Goal: Task Accomplishment & Management: Manage account settings

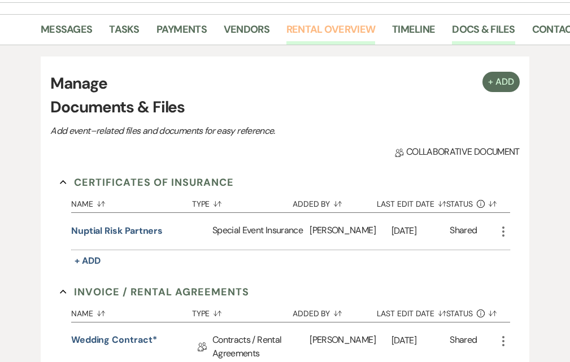
scroll to position [282, 0]
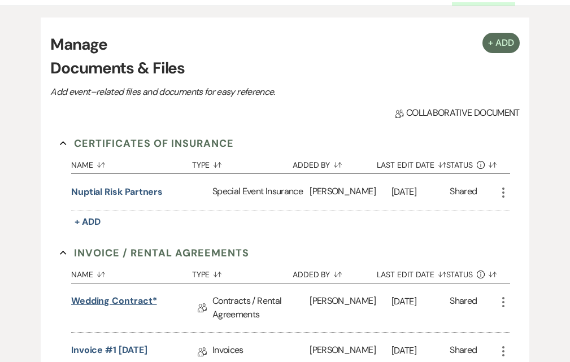
click at [114, 294] on link "Wedding Contract*" at bounding box center [114, 307] width 86 height 27
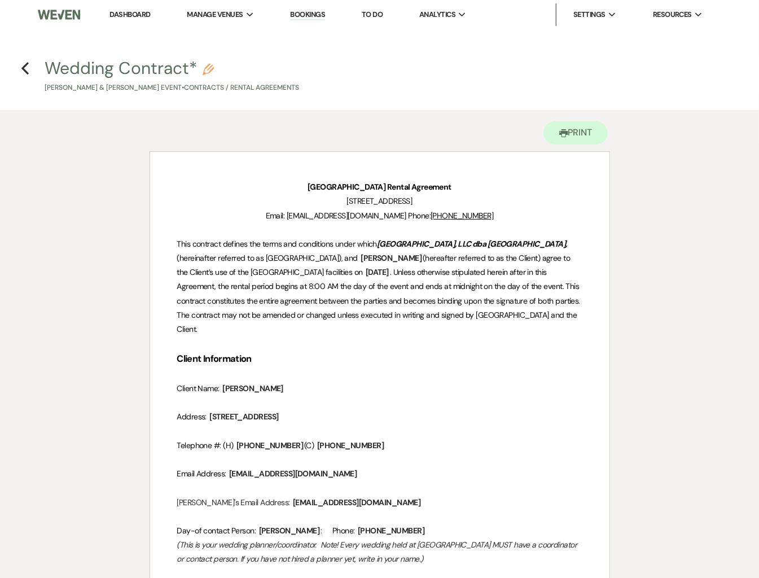
click at [16, 61] on h4 "Previous Wedding Contract* Pencil Reese Bresson & Carrie Cardinal's Event • Con…" at bounding box center [379, 74] width 759 height 37
click at [24, 68] on use "button" at bounding box center [24, 68] width 7 height 12
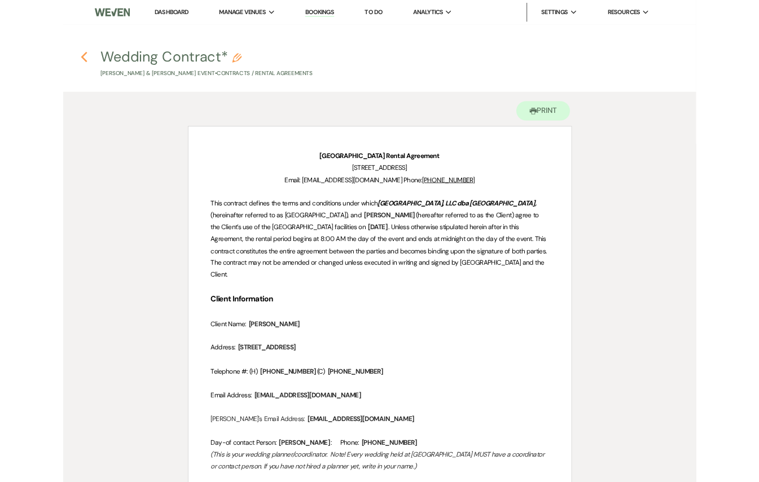
scroll to position [222, 0]
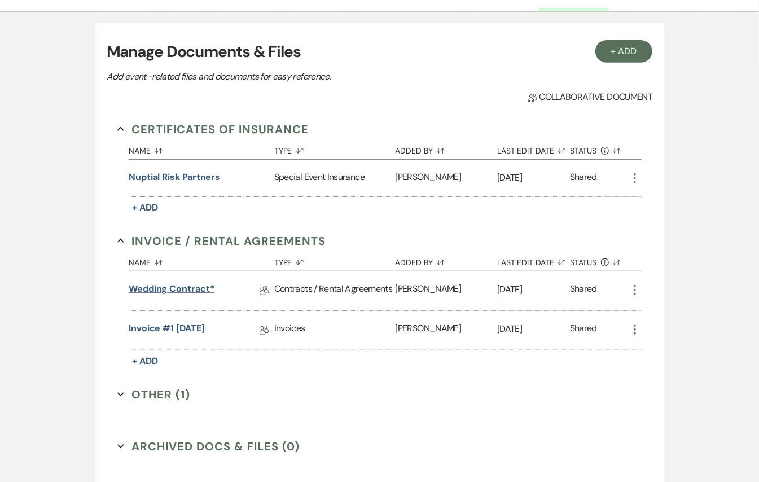
click at [174, 283] on link "Wedding Contract*" at bounding box center [172, 291] width 86 height 18
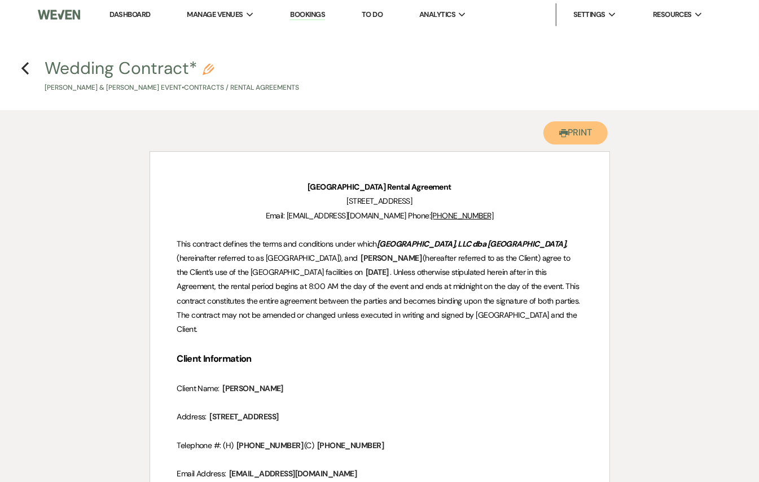
click at [569, 132] on button "Printer Print" at bounding box center [576, 132] width 65 height 23
click at [26, 70] on icon "Previous" at bounding box center [25, 69] width 8 height 14
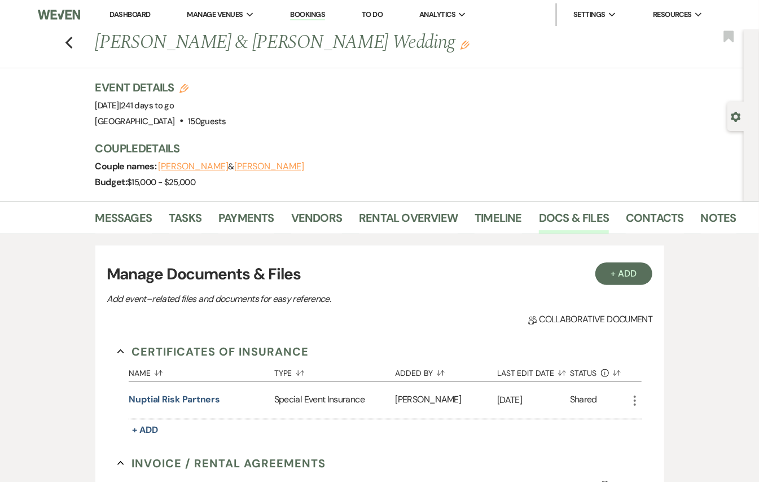
scroll to position [222, 0]
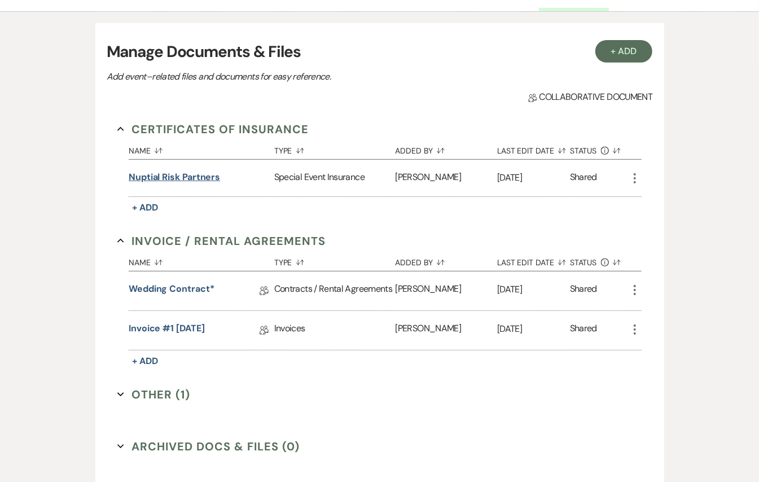
click at [165, 177] on button "Nuptial Risk Partners" at bounding box center [174, 178] width 91 height 14
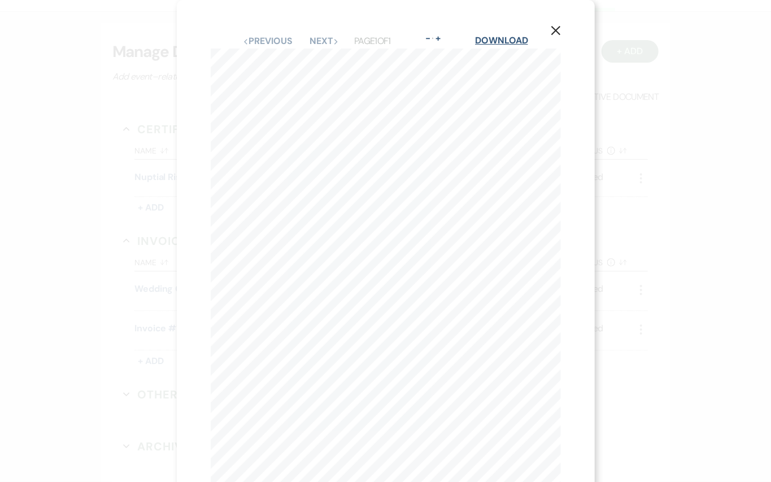
click at [483, 39] on link "Download" at bounding box center [501, 40] width 53 height 12
click at [556, 30] on use "button" at bounding box center [555, 30] width 9 height 9
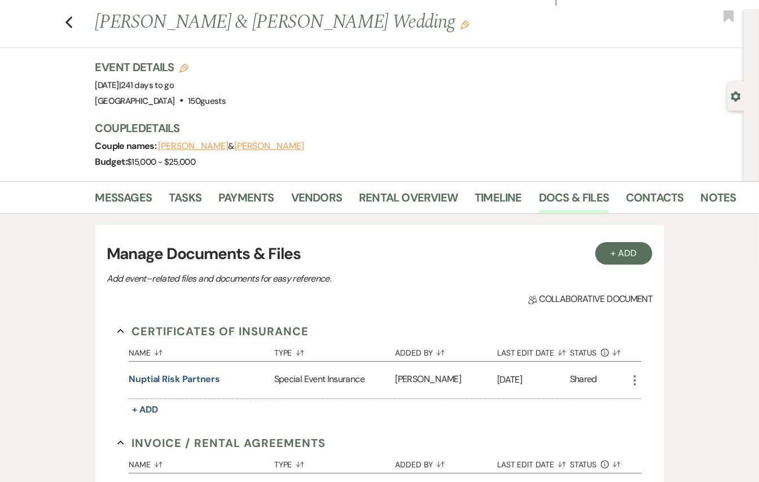
scroll to position [0, 0]
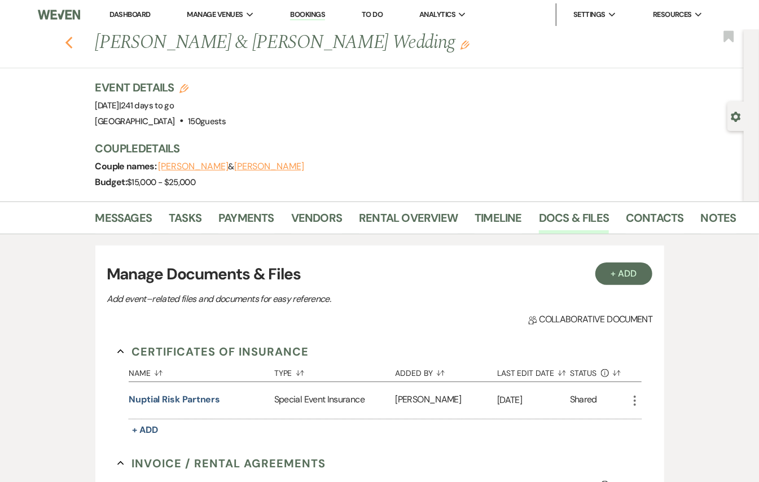
click at [72, 37] on use "button" at bounding box center [68, 43] width 7 height 12
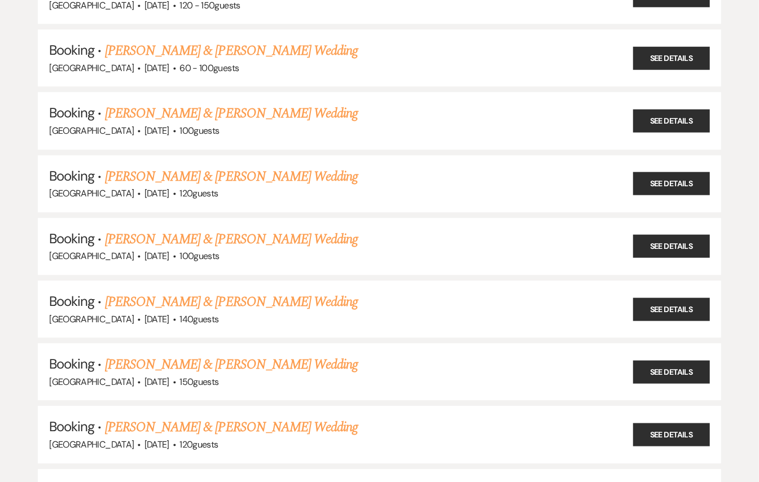
scroll to position [1662, 0]
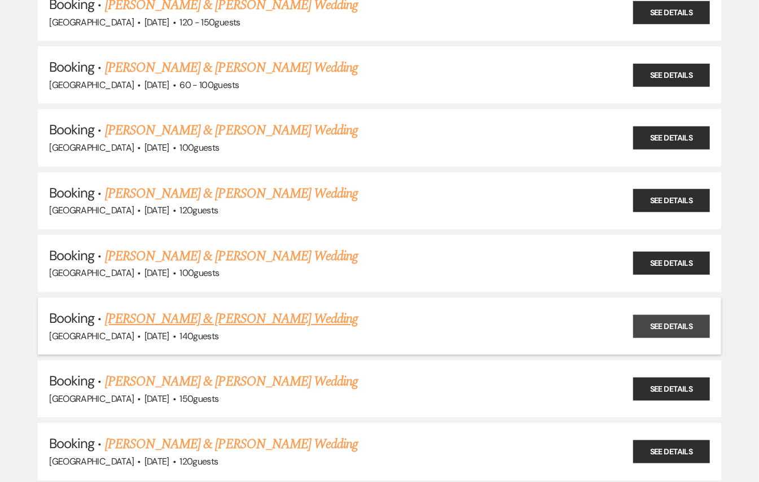
click at [569, 315] on link "See Details" at bounding box center [672, 326] width 77 height 23
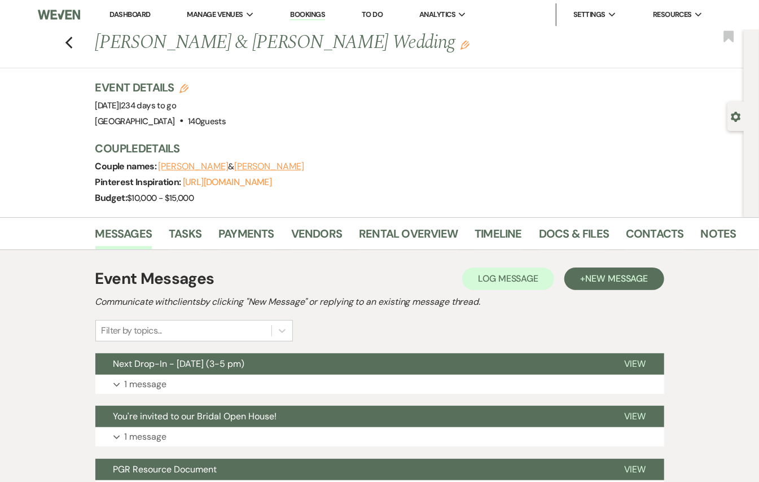
drag, startPoint x: 455, startPoint y: 45, endPoint x: 72, endPoint y: 55, distance: 382.4
click at [72, 54] on div "Previous Elizabeth Schrum & Mitchell Morehead's Wedding Edit Bookmark" at bounding box center [369, 48] width 750 height 39
copy h1 "[PERSON_NAME] & [PERSON_NAME] Wedding"
click at [569, 233] on link "Docs & Files" at bounding box center [574, 237] width 70 height 25
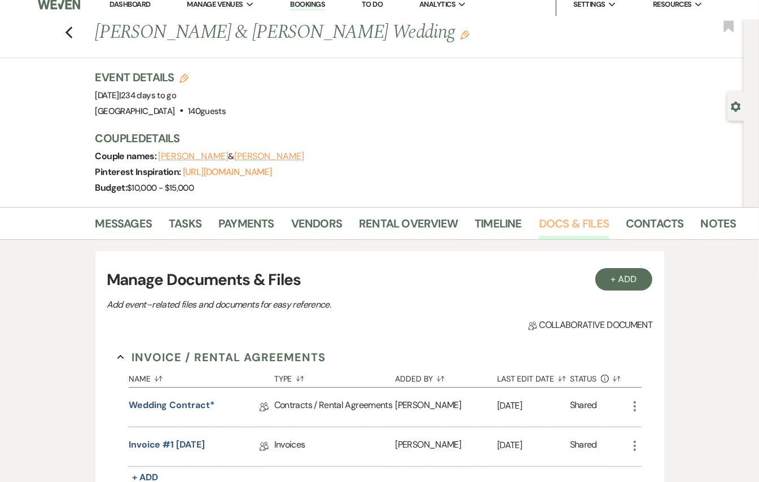
scroll to position [150, 0]
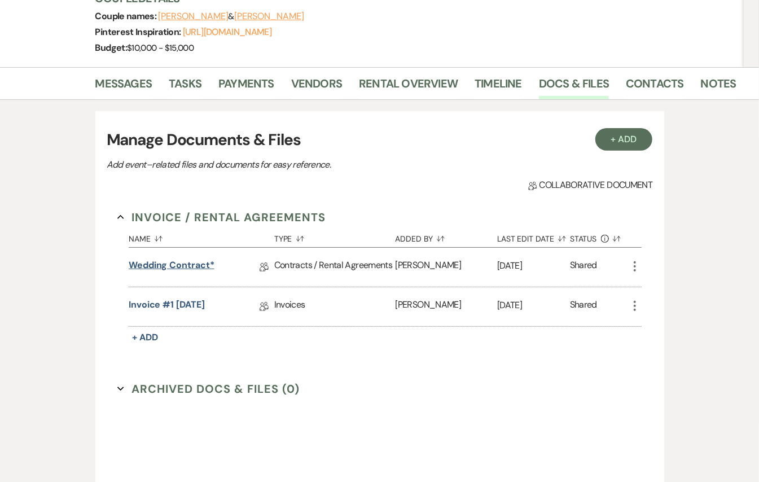
click at [183, 263] on link "Wedding Contract*" at bounding box center [172, 268] width 86 height 18
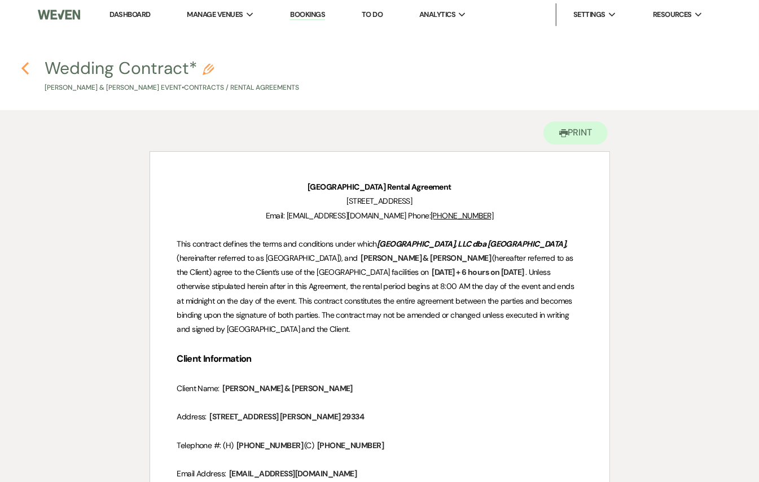
click at [23, 71] on icon "Previous" at bounding box center [25, 69] width 8 height 14
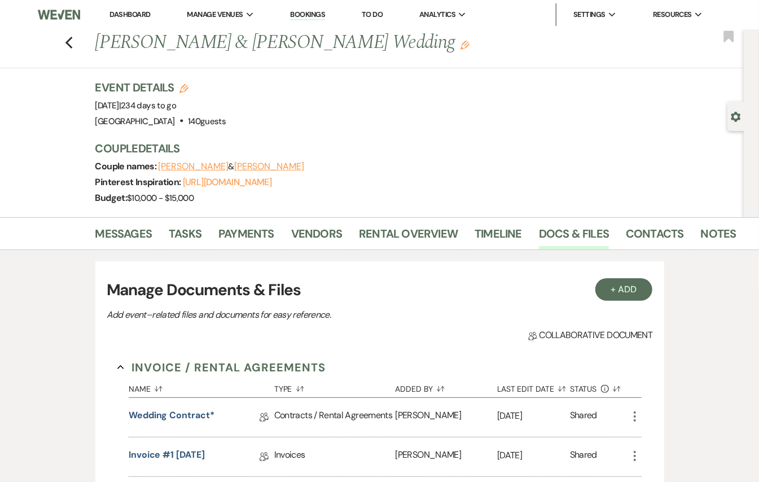
scroll to position [150, 0]
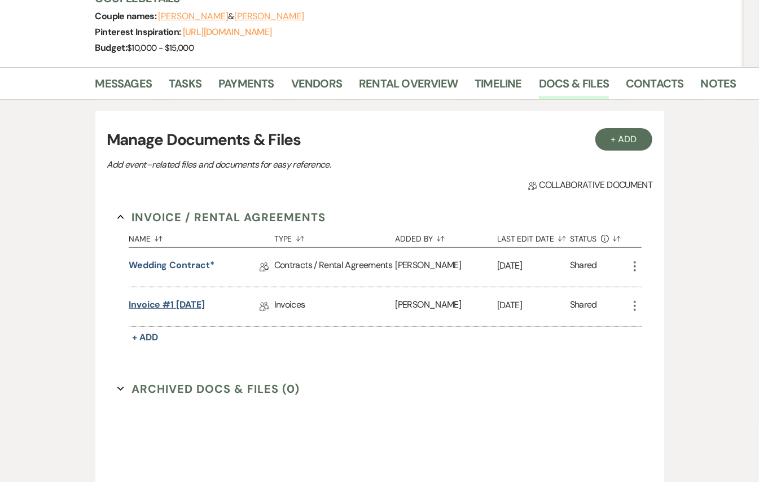
click at [199, 308] on link "Invoice #1 1-24-2025" at bounding box center [167, 307] width 76 height 18
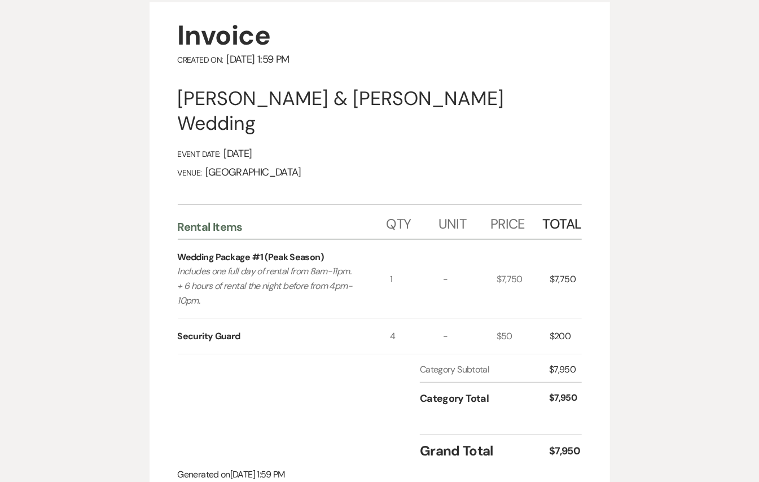
scroll to position [150, 0]
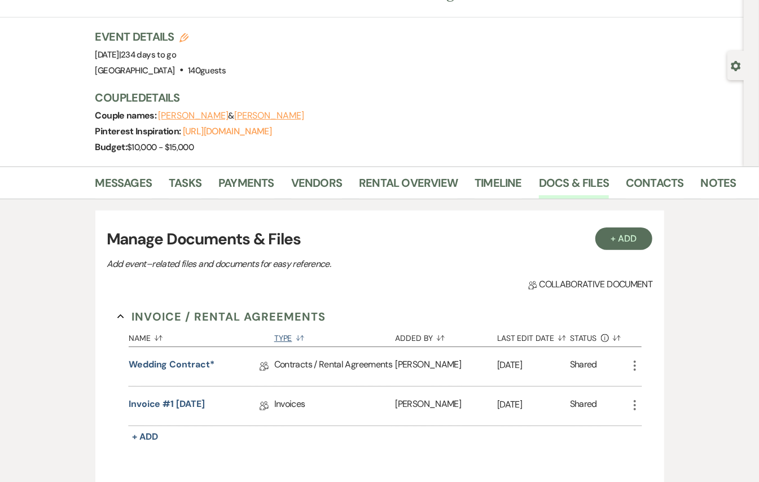
scroll to position [75, 0]
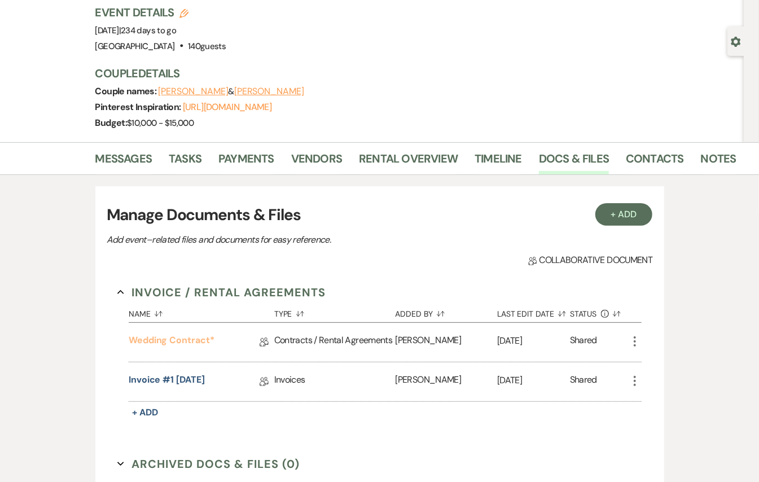
click at [182, 337] on link "Wedding Contract*" at bounding box center [172, 343] width 86 height 18
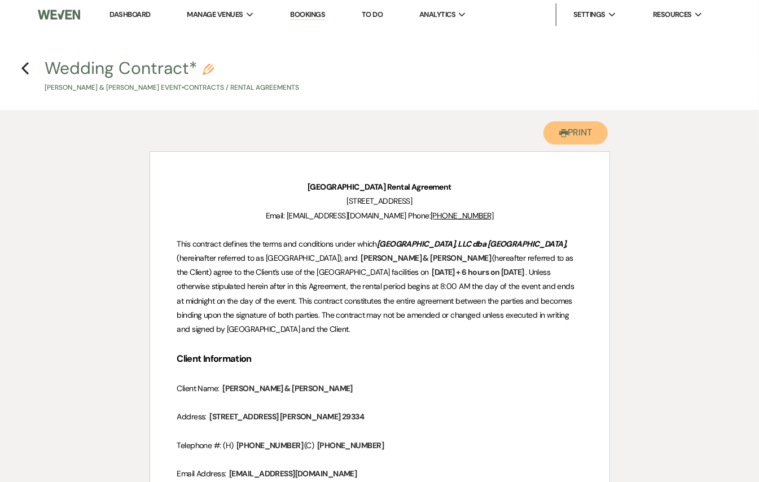
click at [569, 133] on button "Printer Print" at bounding box center [576, 132] width 65 height 23
click at [33, 71] on h4 "Previous Wedding Contract* Pencil Elizabeth Schrum & Mitchell Morehead's Event …" at bounding box center [379, 74] width 759 height 37
click at [26, 68] on icon "Previous" at bounding box center [25, 69] width 8 height 14
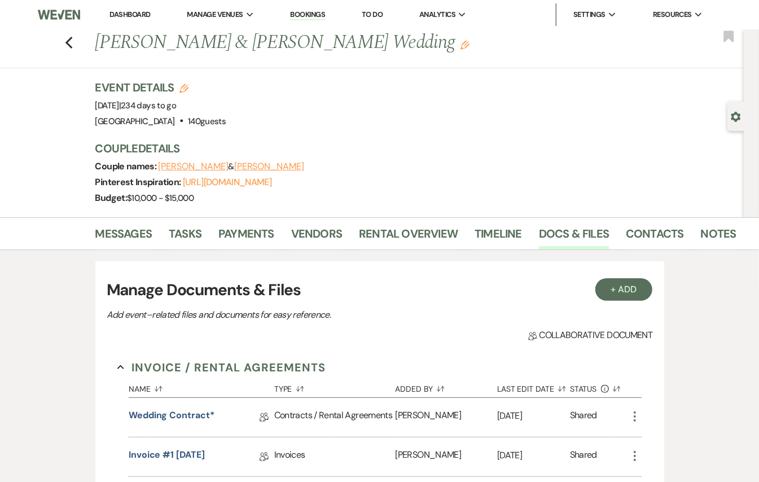
scroll to position [75, 0]
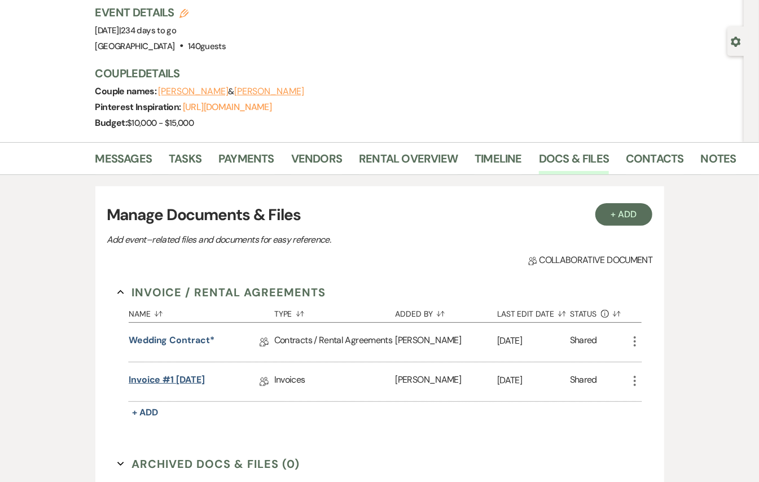
click at [177, 361] on link "Invoice #1 1-24-2025" at bounding box center [167, 382] width 76 height 18
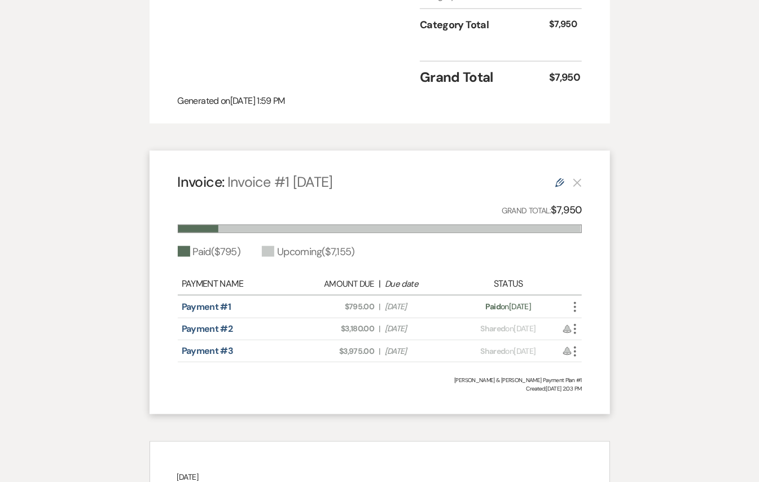
scroll to position [527, 0]
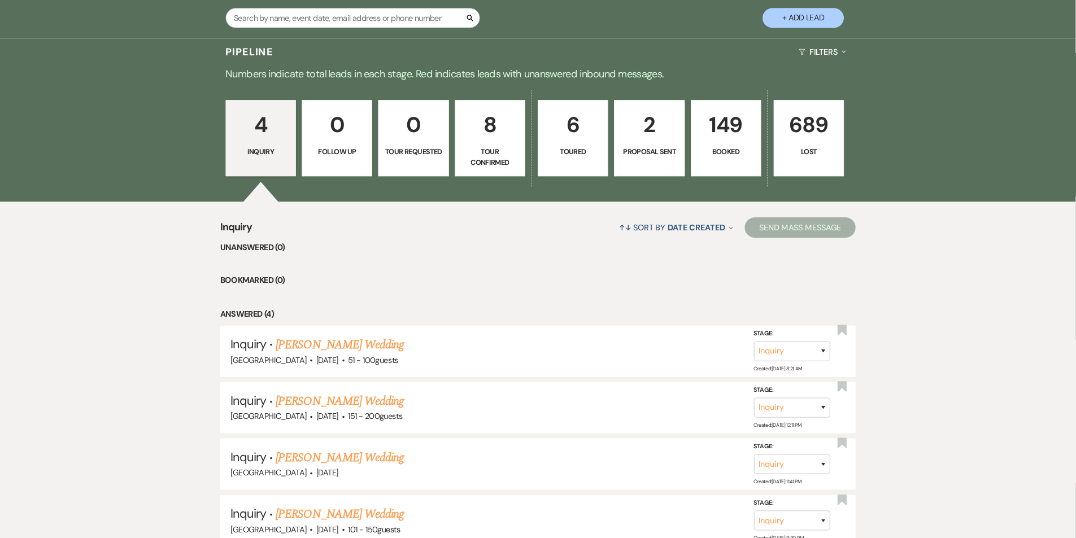
scroll to position [260, 0]
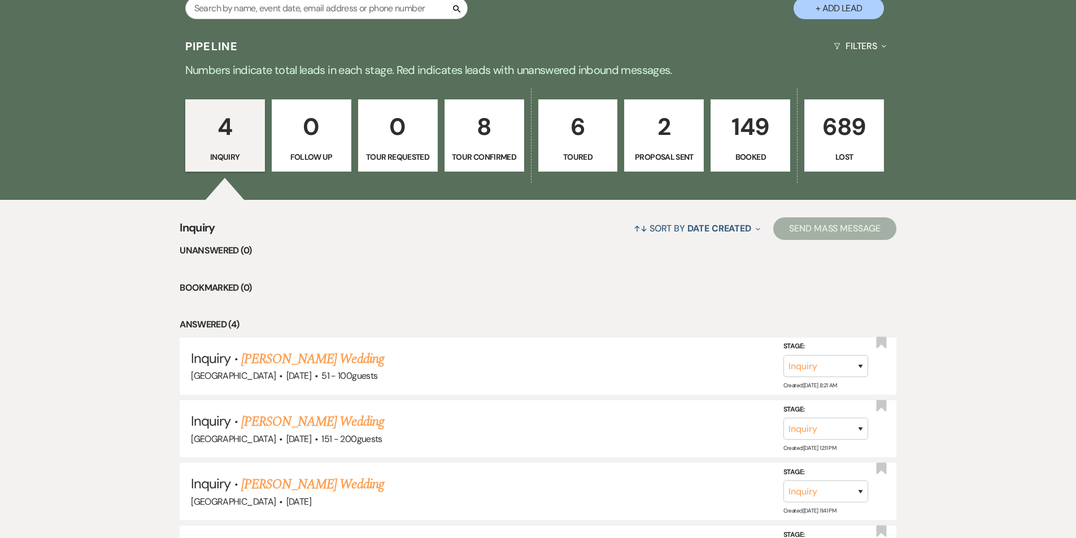
drag, startPoint x: 1392, startPoint y: 0, endPoint x: 97, endPoint y: 325, distance: 1335.0
click at [94, 326] on div "Inquiry ↑↓ Sort By Date Created Expand Send Mass Message Unanswered (0) Bookmar…" at bounding box center [538, 401] width 1076 height 403
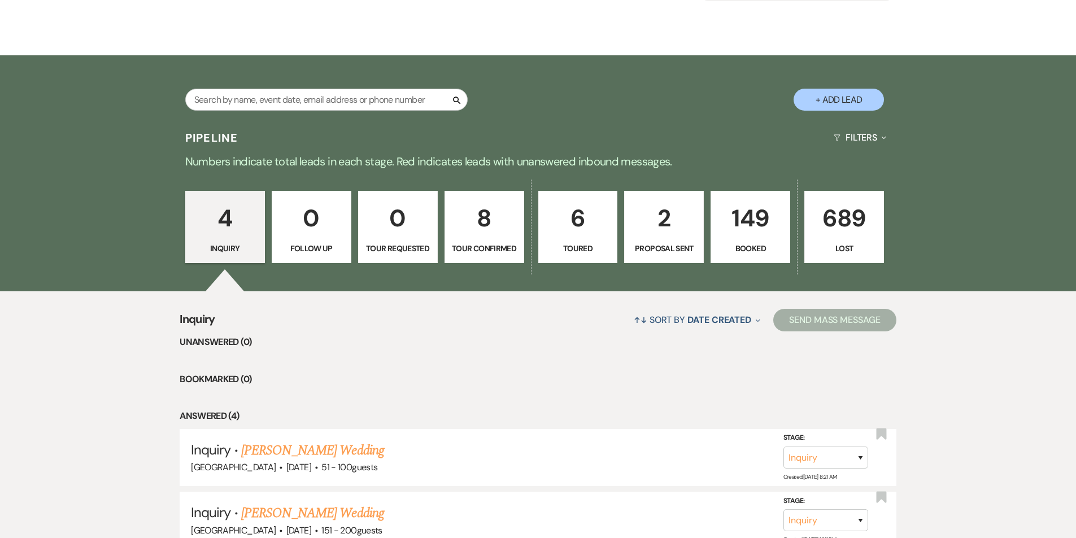
scroll to position [0, 0]
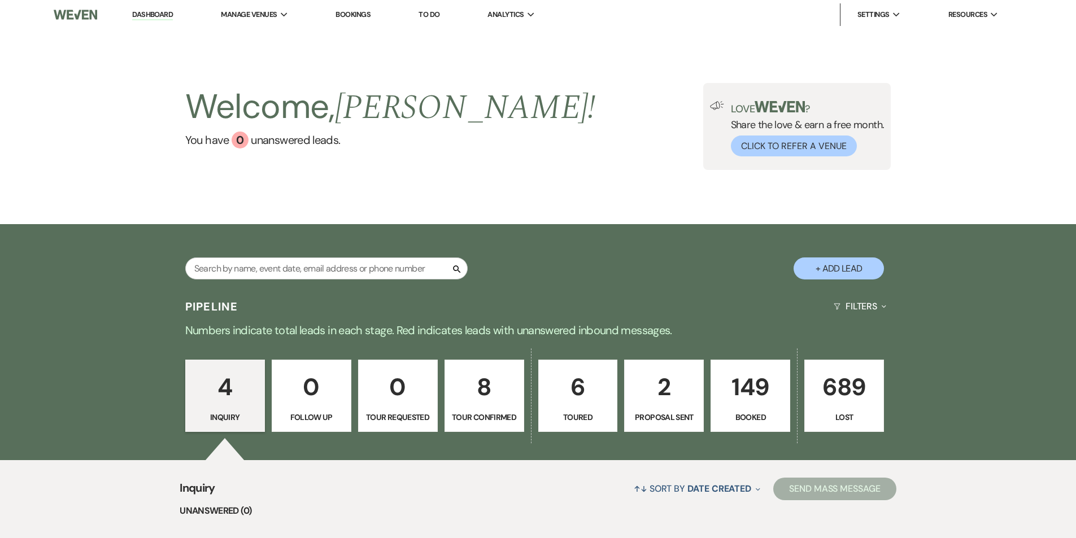
click at [360, 13] on link "Bookings" at bounding box center [352, 15] width 35 height 10
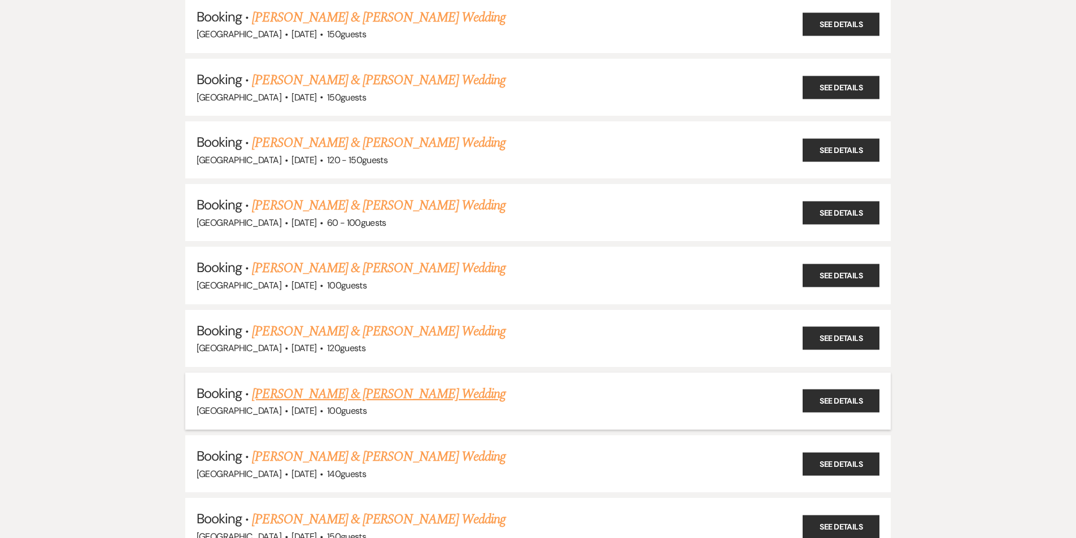
scroll to position [1581, 0]
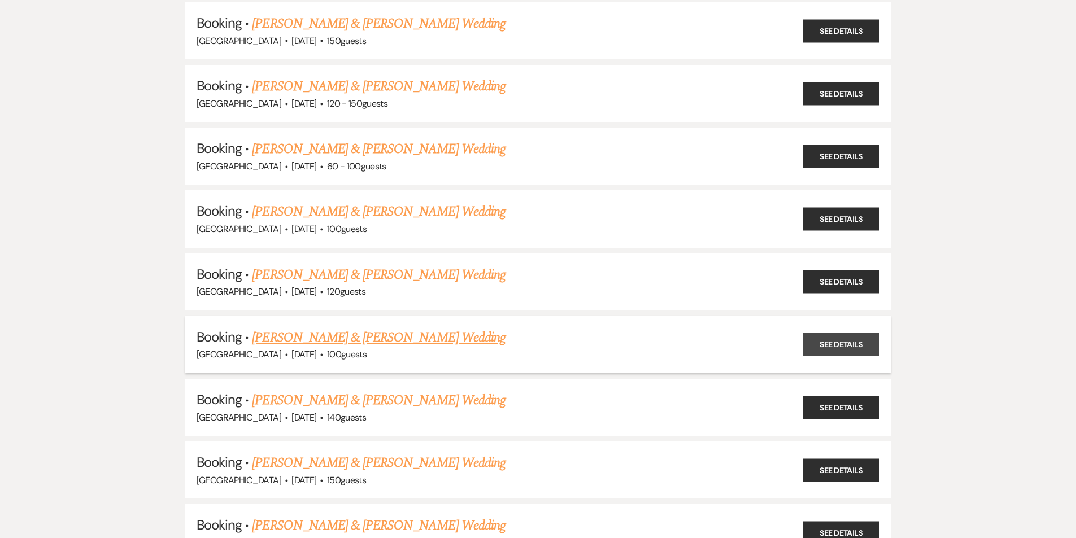
click at [859, 339] on link "See Details" at bounding box center [840, 344] width 77 height 23
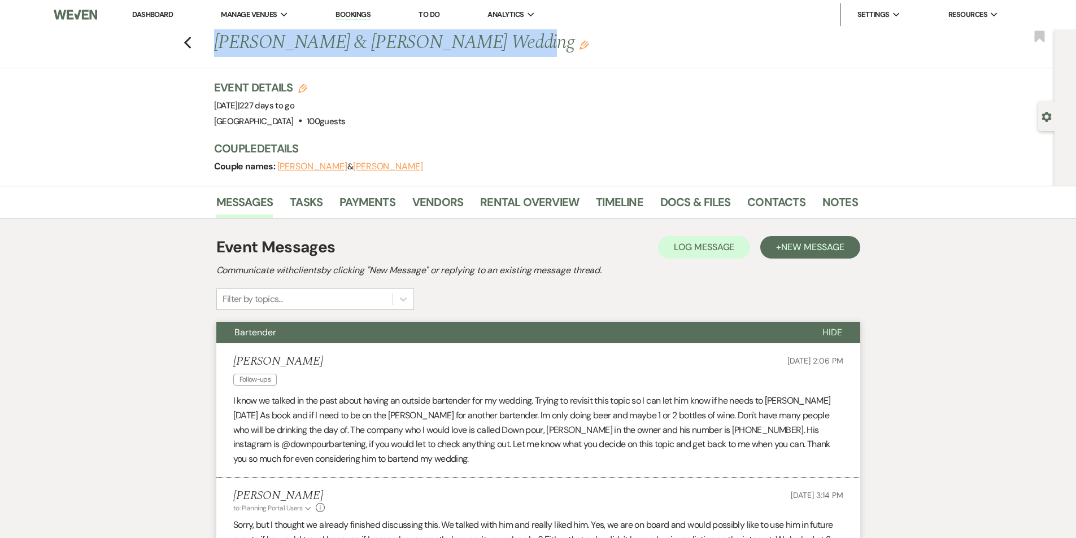
drag, startPoint x: 483, startPoint y: 43, endPoint x: 211, endPoint y: 44, distance: 271.6
click at [211, 44] on div "Previous [PERSON_NAME] & [PERSON_NAME] Wedding Edit Bookmark" at bounding box center [524, 48] width 1060 height 39
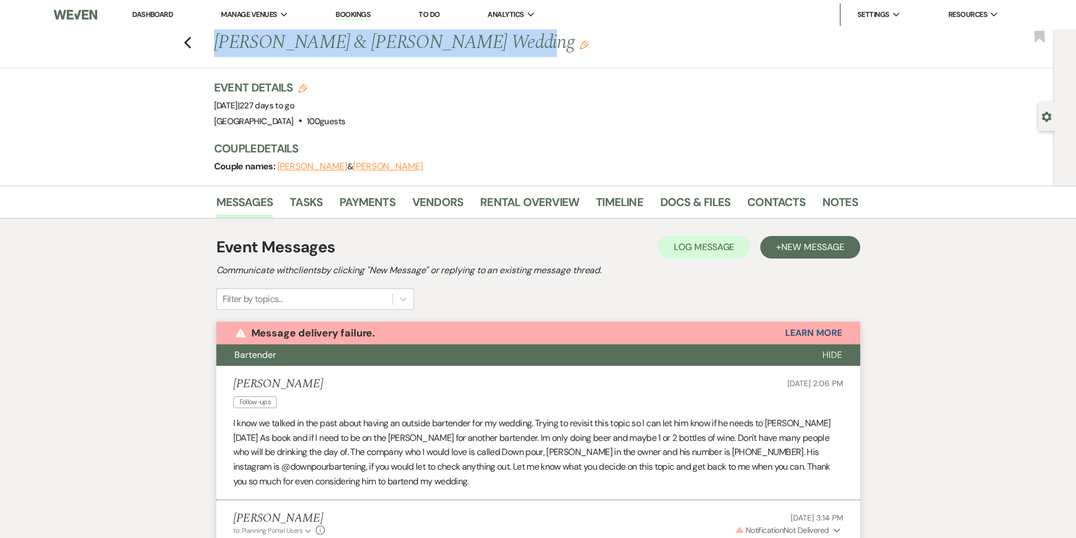
drag, startPoint x: 491, startPoint y: 42, endPoint x: 221, endPoint y: 36, distance: 269.4
click at [221, 36] on h1 "[PERSON_NAME] & [PERSON_NAME] Wedding Edit" at bounding box center [467, 42] width 506 height 27
copy h1 "[PERSON_NAME] & [PERSON_NAME] Wedding"
click at [693, 196] on link "Docs & Files" at bounding box center [695, 205] width 70 height 25
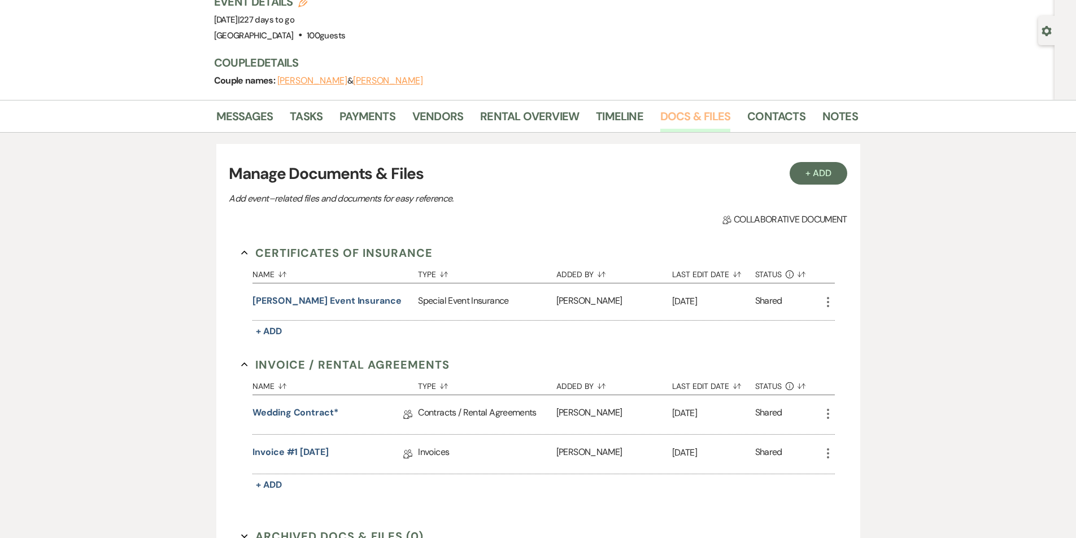
scroll to position [113, 0]
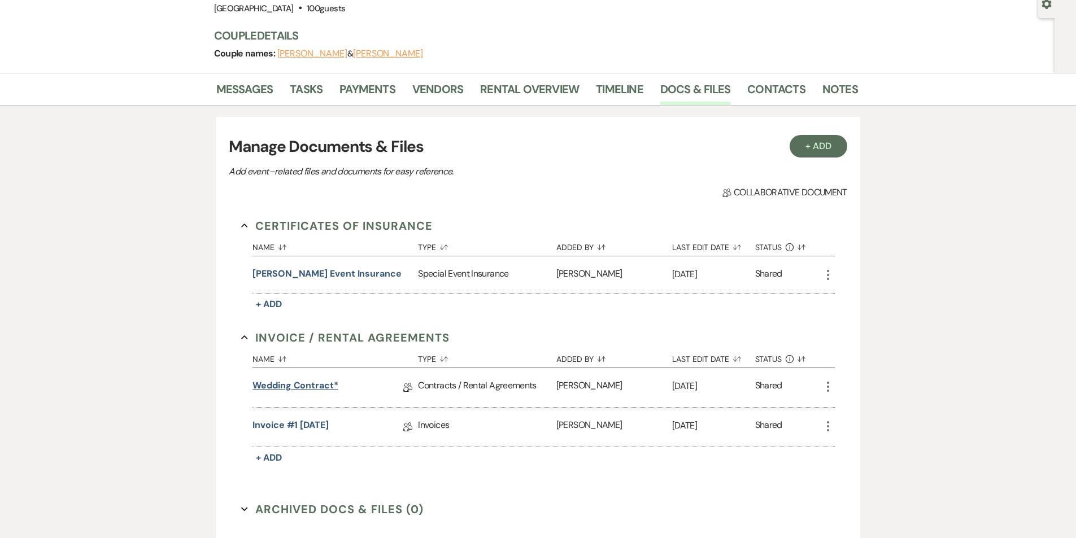
click at [303, 386] on link "Wedding Contract*" at bounding box center [295, 388] width 86 height 18
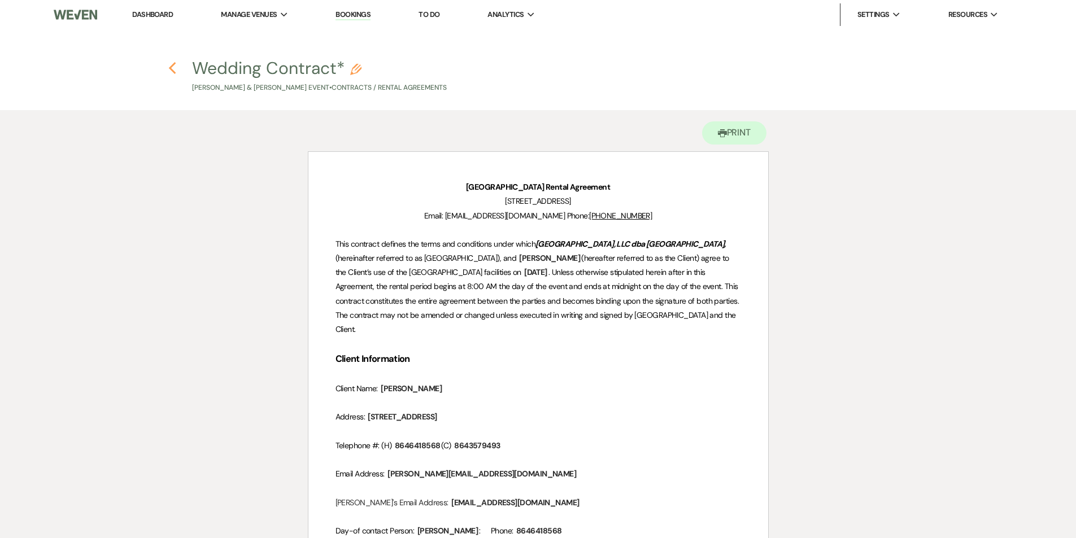
click at [169, 68] on use "button" at bounding box center [172, 68] width 7 height 12
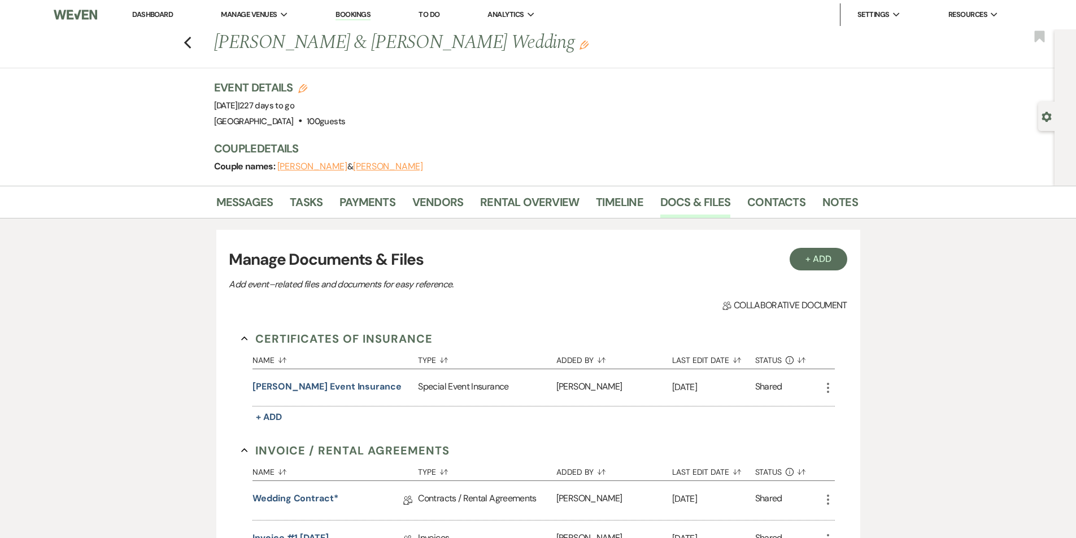
scroll to position [113, 0]
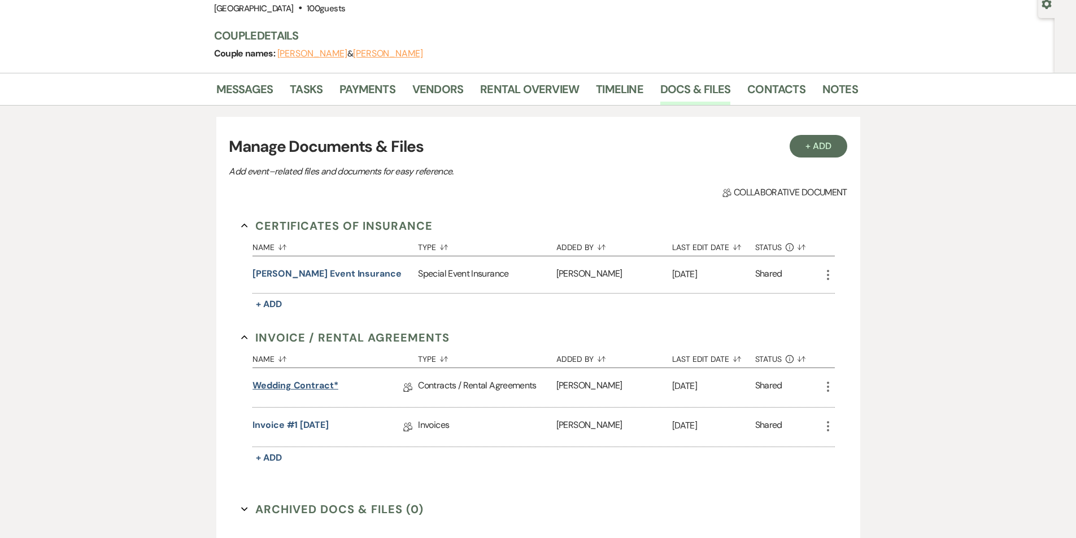
click at [300, 382] on link "Wedding Contract*" at bounding box center [295, 388] width 86 height 18
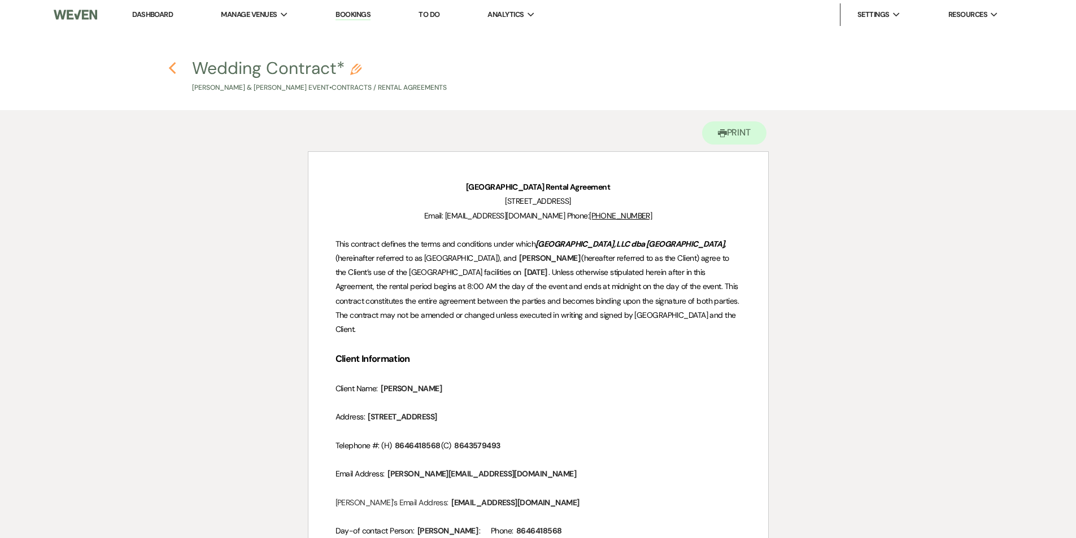
click at [173, 73] on use "button" at bounding box center [172, 68] width 7 height 12
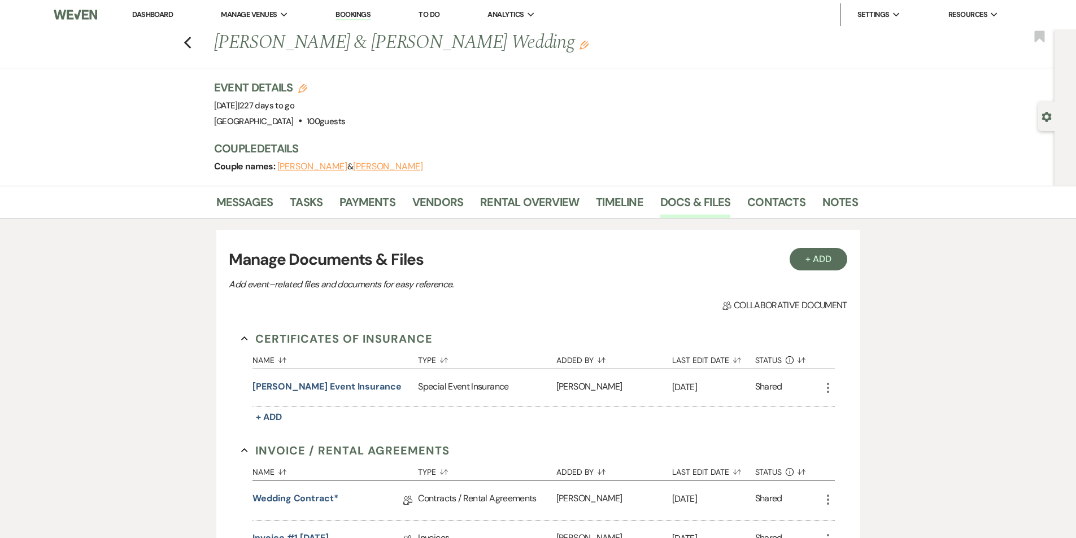
scroll to position [113, 0]
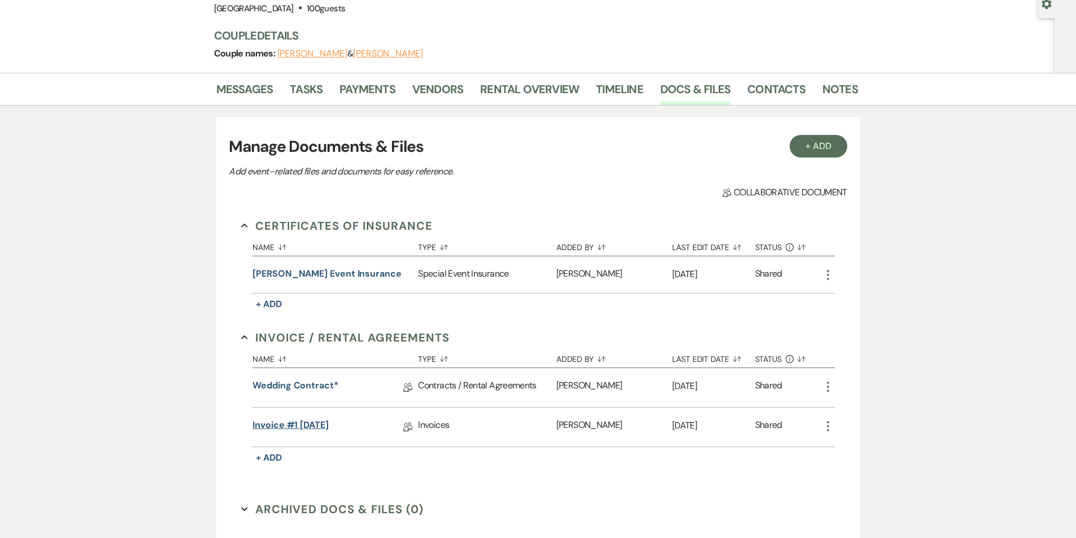
click at [307, 422] on link "Invoice #1 [DATE]" at bounding box center [290, 427] width 76 height 18
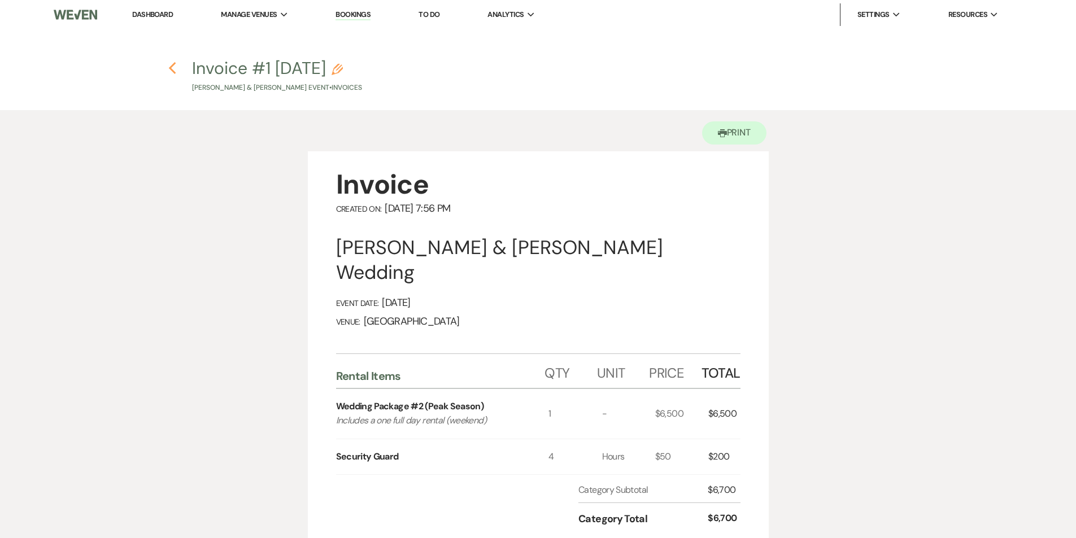
click at [175, 68] on icon "Previous" at bounding box center [172, 69] width 8 height 14
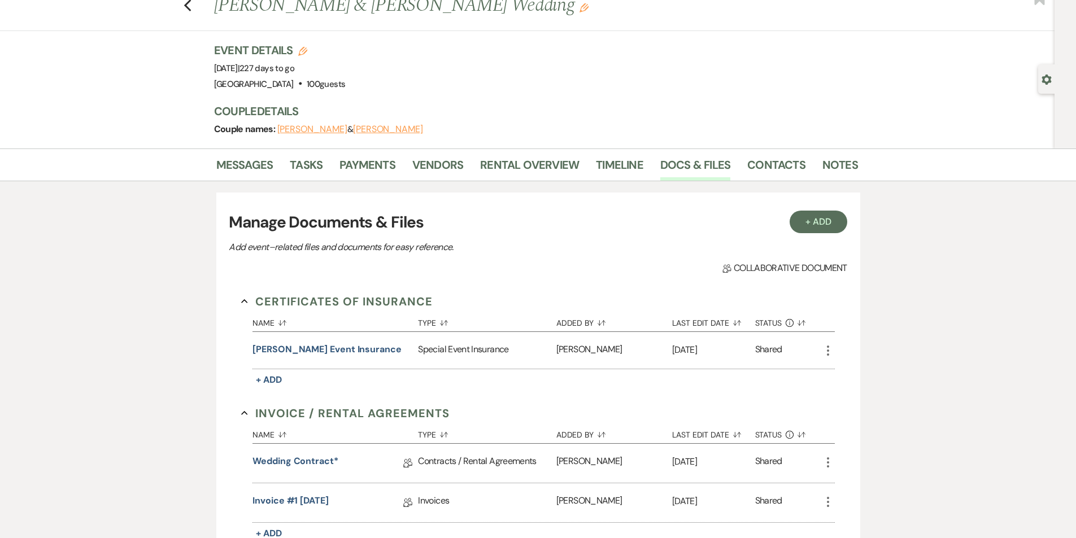
scroll to position [56, 0]
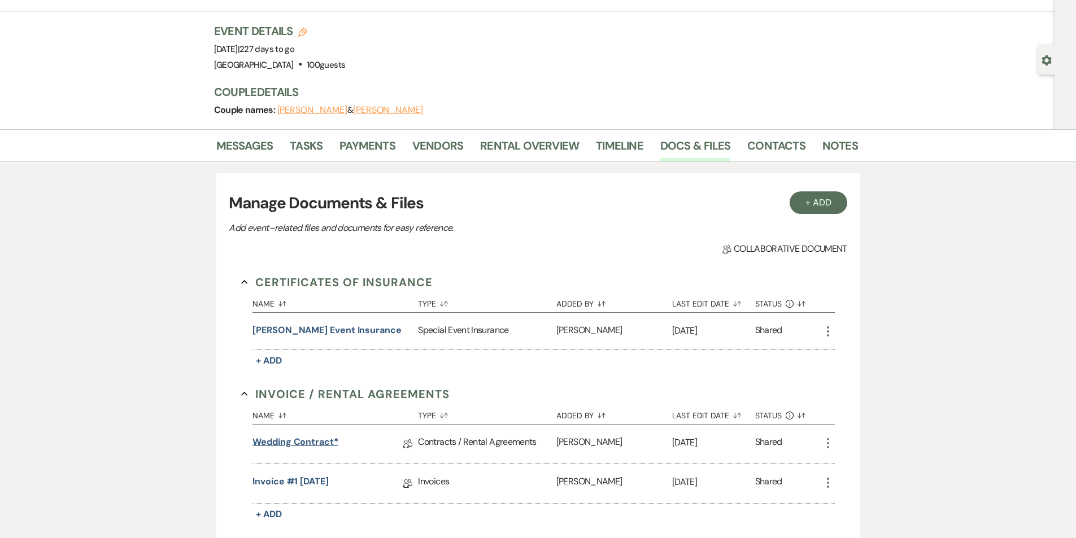
click at [309, 441] on link "Wedding Contract*" at bounding box center [295, 444] width 86 height 18
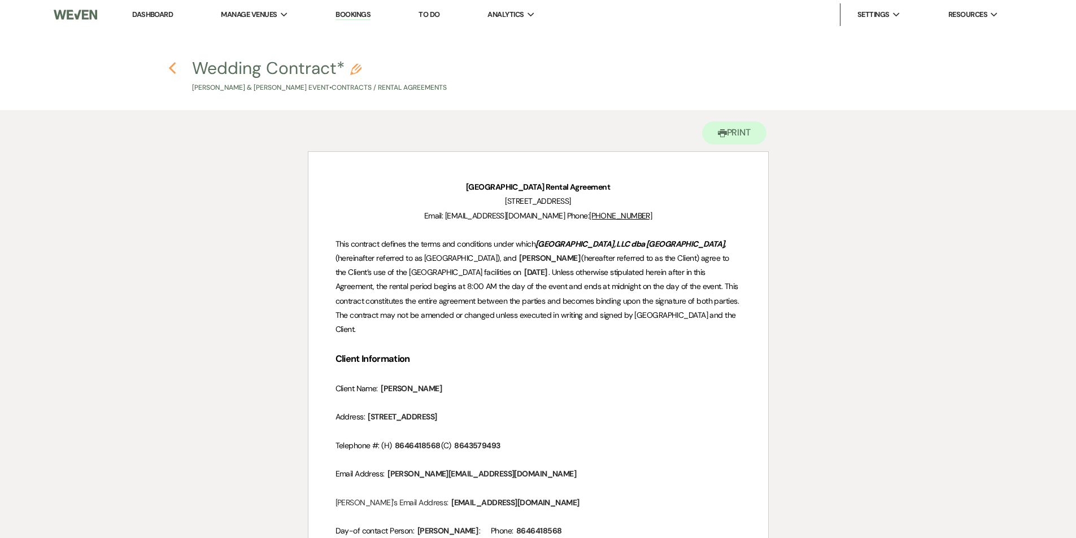
click at [173, 69] on icon "Previous" at bounding box center [172, 69] width 8 height 14
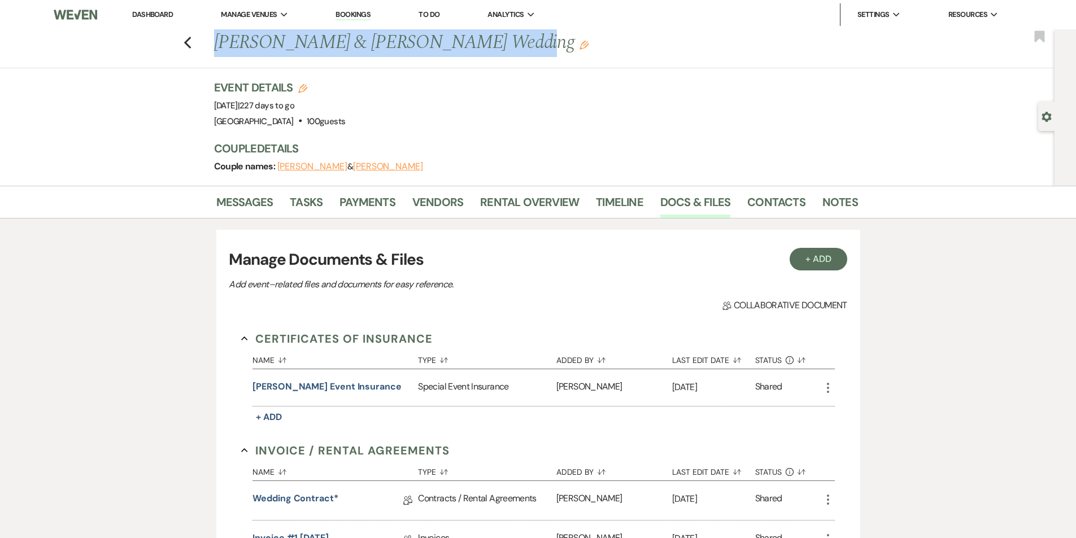
drag, startPoint x: 491, startPoint y: 46, endPoint x: 217, endPoint y: 49, distance: 273.9
click at [217, 49] on div "Previous [PERSON_NAME] & [PERSON_NAME] Wedding Edit" at bounding box center [530, 42] width 644 height 27
copy h1 "[PERSON_NAME] & [PERSON_NAME] Wedding"
click at [285, 496] on link "Wedding Contract*" at bounding box center [295, 501] width 86 height 18
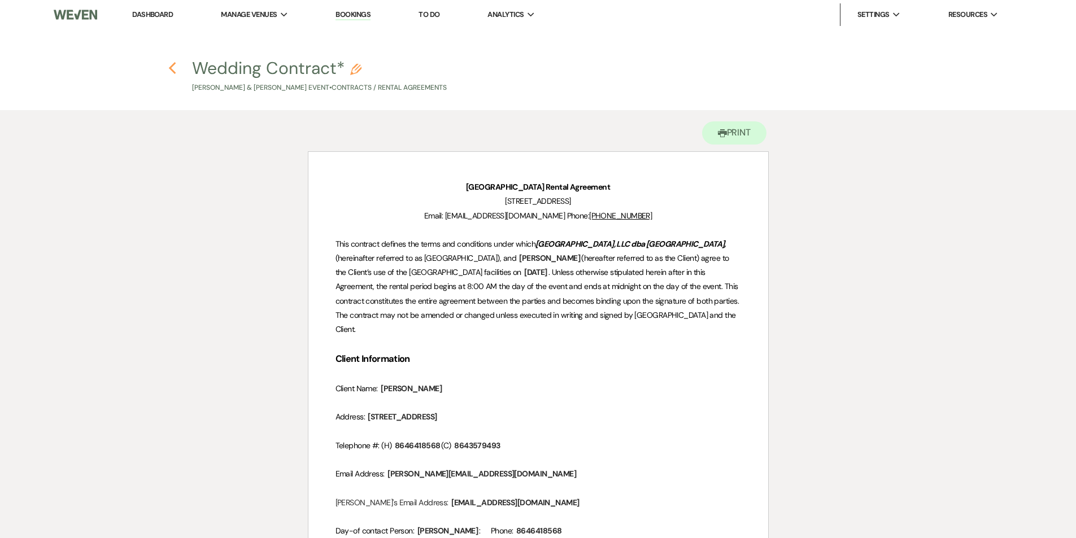
click at [171, 72] on icon "Previous" at bounding box center [172, 69] width 8 height 14
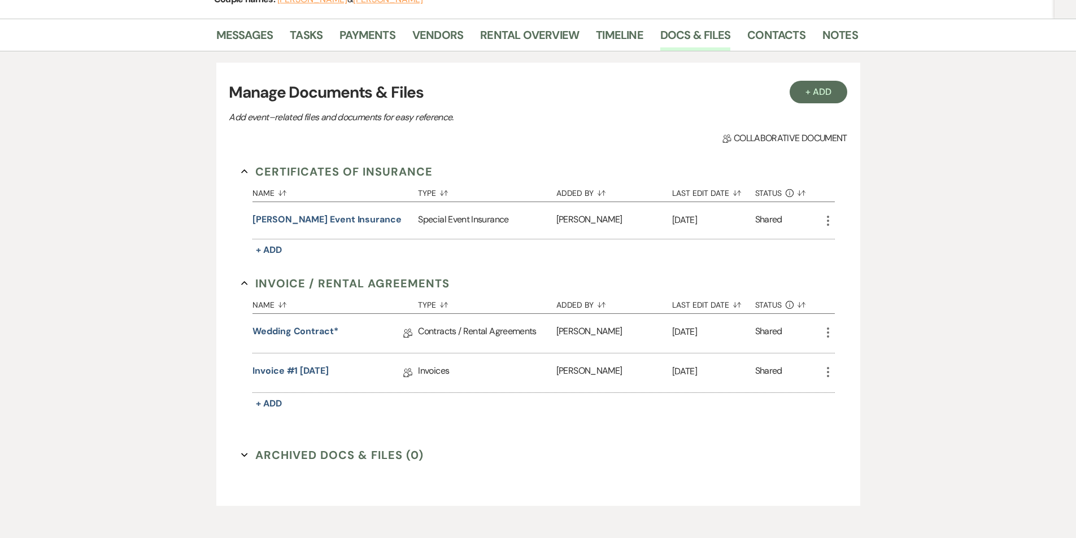
scroll to position [169, 0]
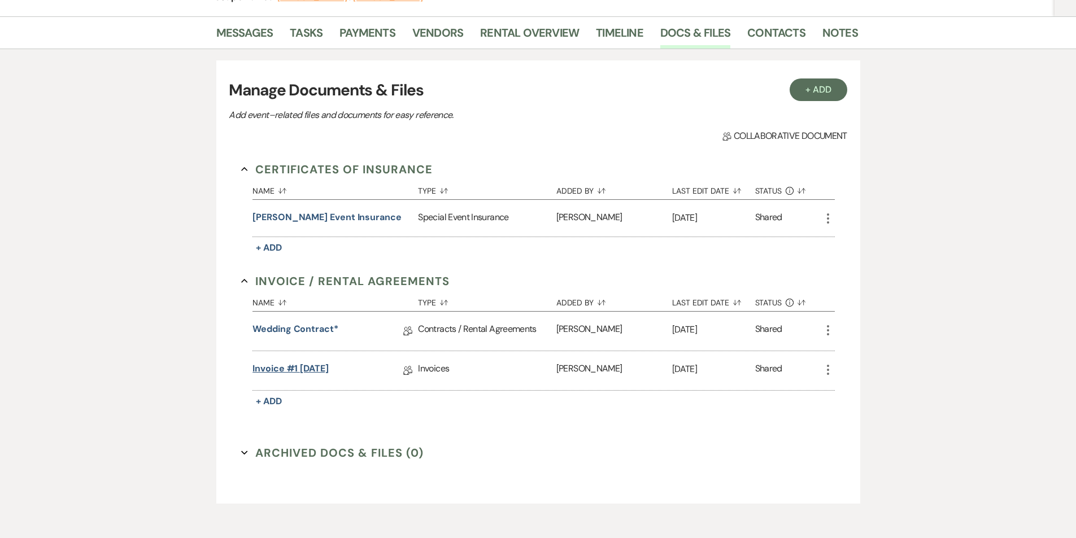
click at [299, 364] on link "Invoice #1 [DATE]" at bounding box center [290, 371] width 76 height 18
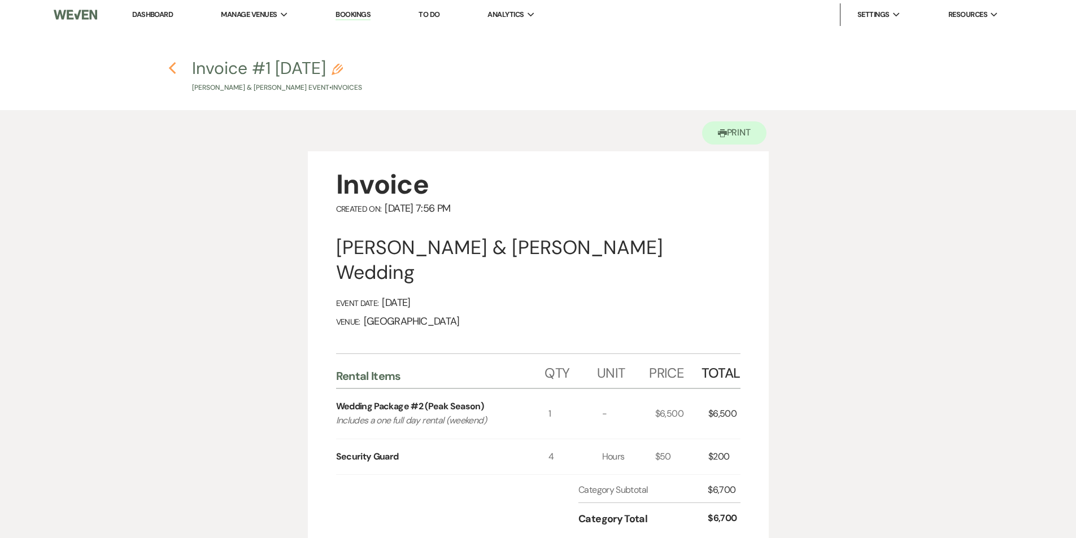
click at [171, 67] on use "button" at bounding box center [172, 68] width 7 height 12
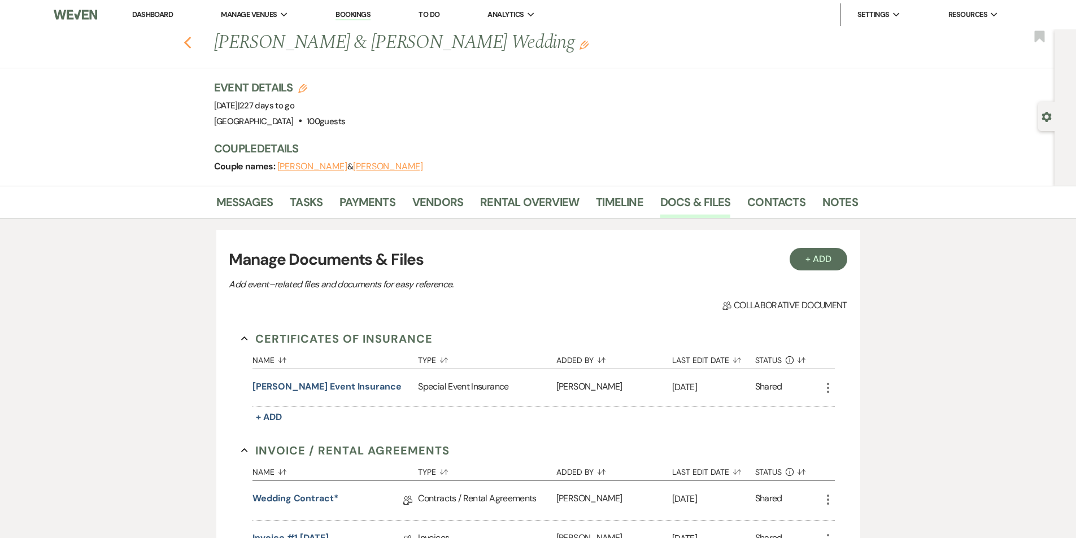
click at [192, 46] on icon "Previous" at bounding box center [188, 43] width 8 height 14
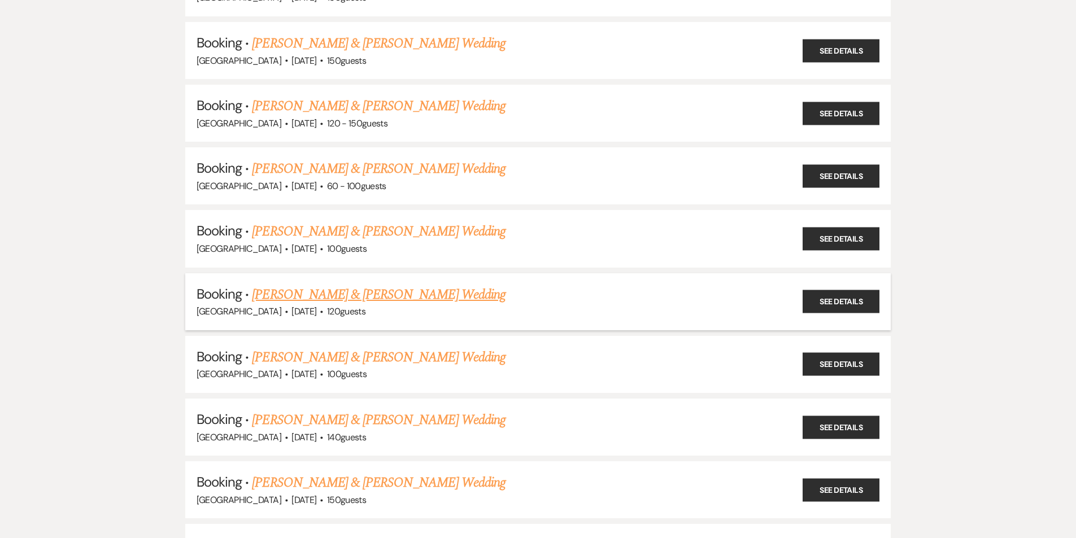
scroll to position [1581, 0]
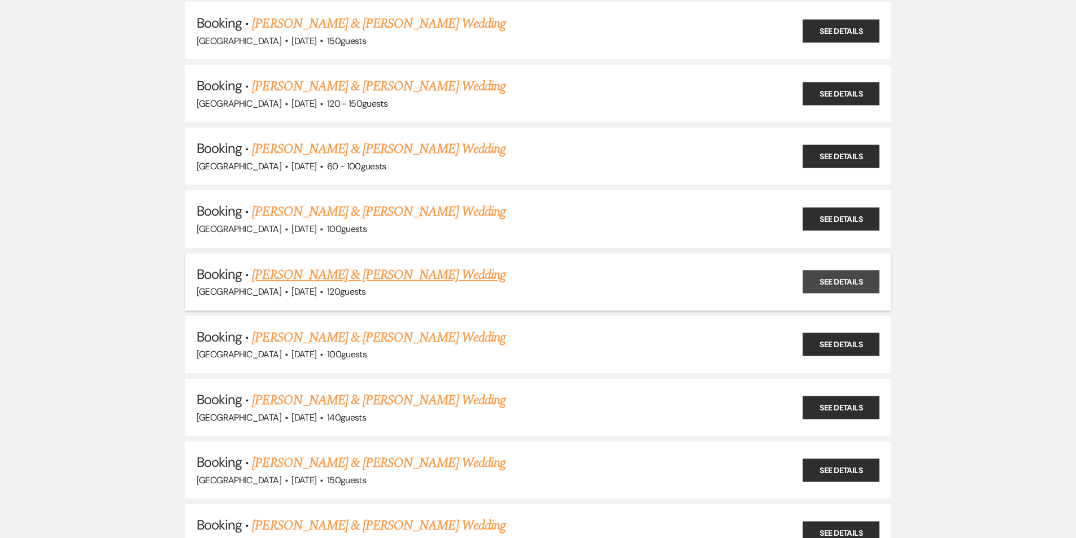
click at [839, 278] on link "See Details" at bounding box center [840, 281] width 77 height 23
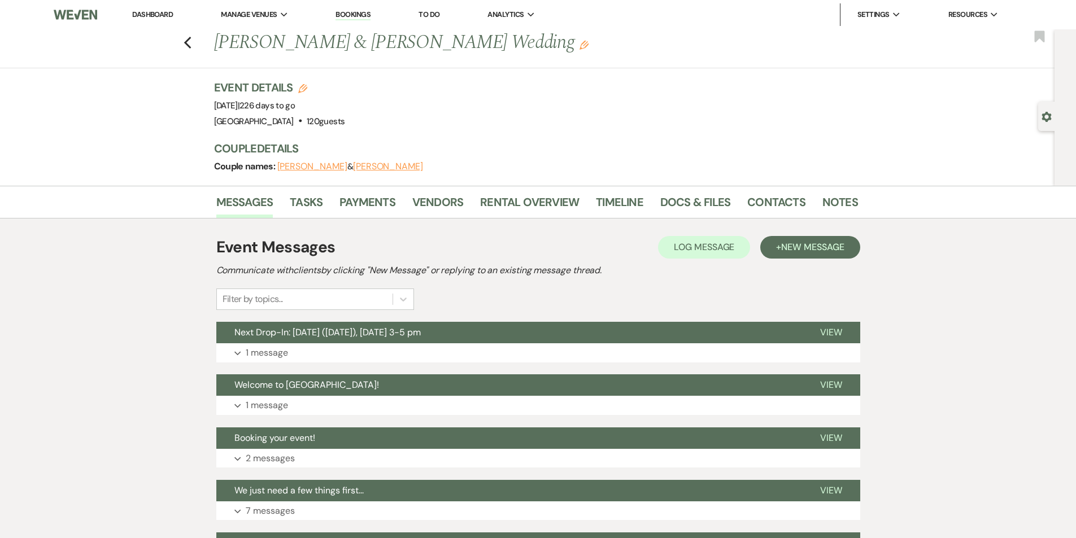
drag, startPoint x: 507, startPoint y: 47, endPoint x: 211, endPoint y: 50, distance: 295.9
click at [211, 50] on div "Previous [PERSON_NAME] & [PERSON_NAME] Wedding Edit Bookmark" at bounding box center [524, 48] width 1060 height 39
copy h1 "[PERSON_NAME] & [PERSON_NAME] Wedding"
click at [683, 201] on link "Docs & Files" at bounding box center [695, 205] width 70 height 25
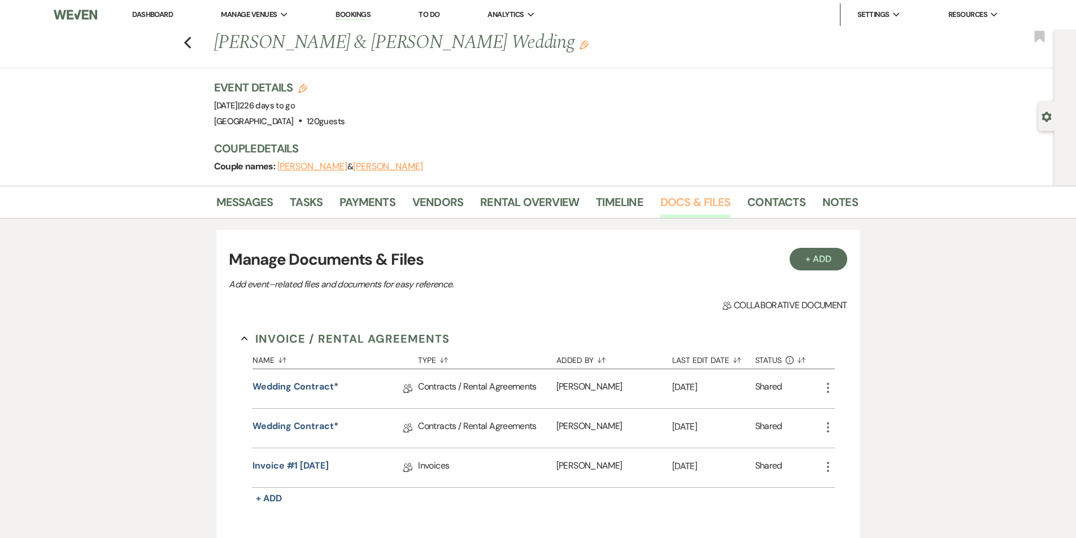
scroll to position [56, 0]
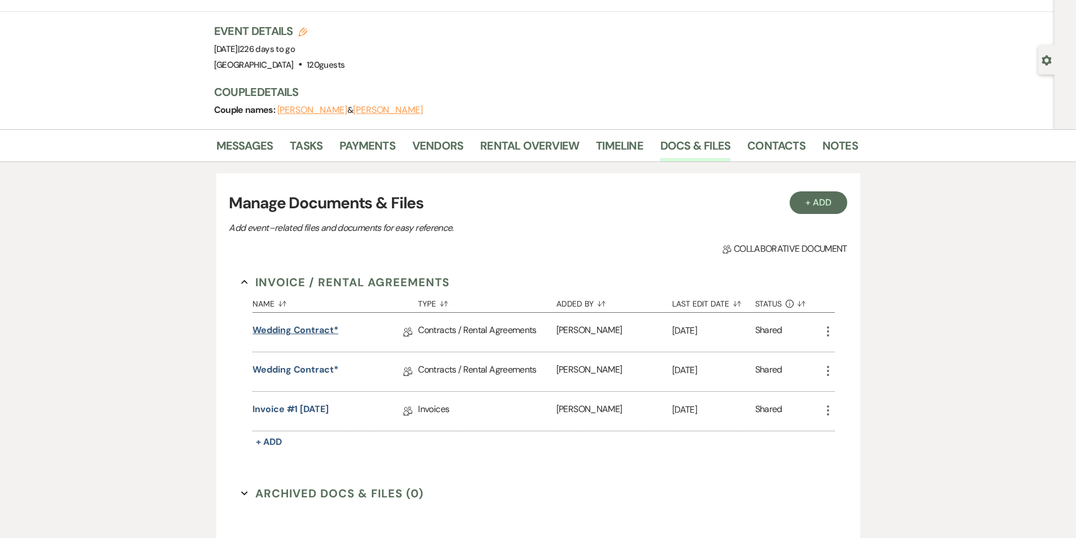
click at [299, 335] on link "Wedding Contract*" at bounding box center [295, 333] width 86 height 18
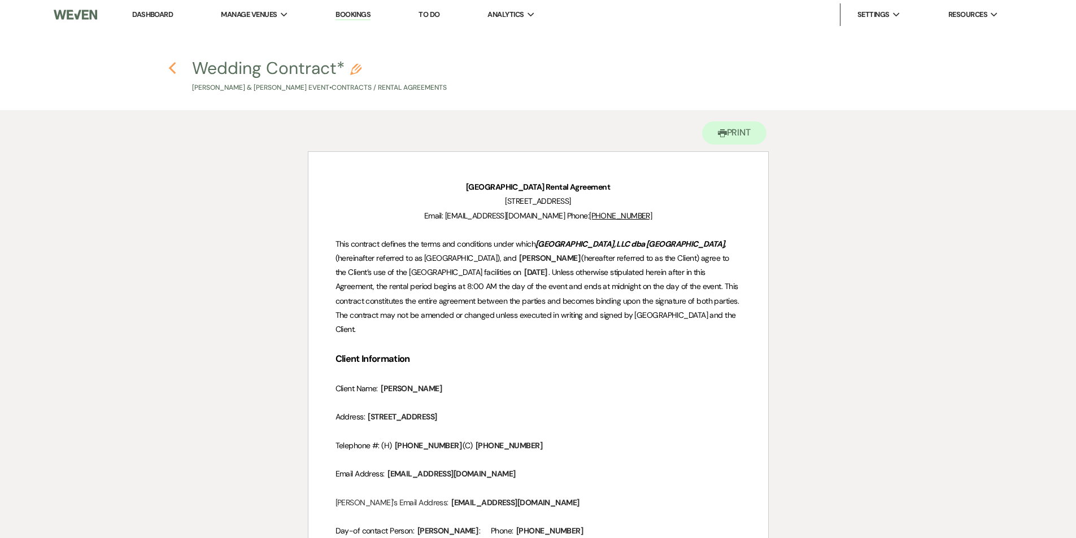
click at [173, 69] on icon "Previous" at bounding box center [172, 69] width 8 height 14
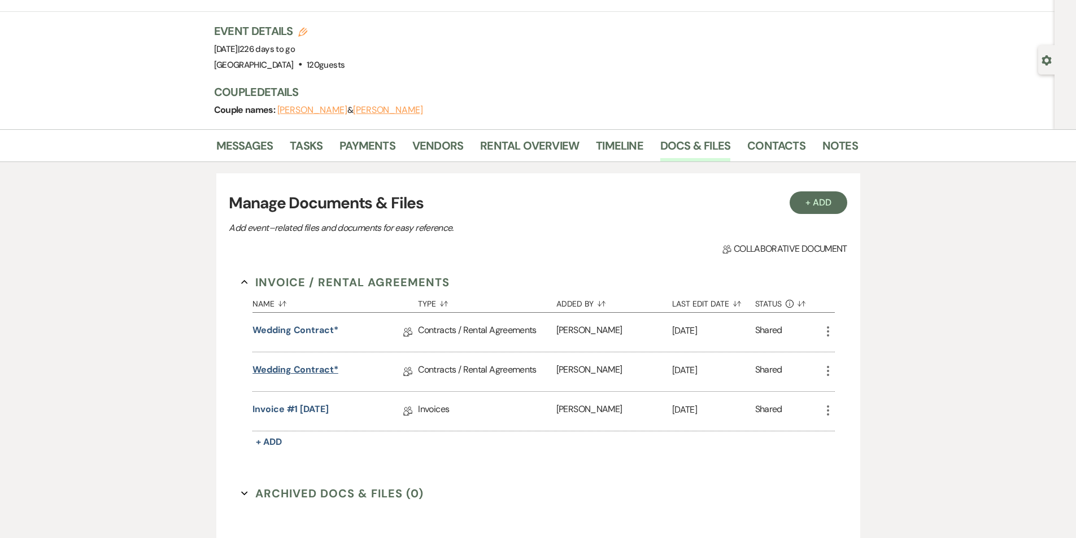
click at [296, 372] on link "Wedding Contract*" at bounding box center [295, 372] width 86 height 18
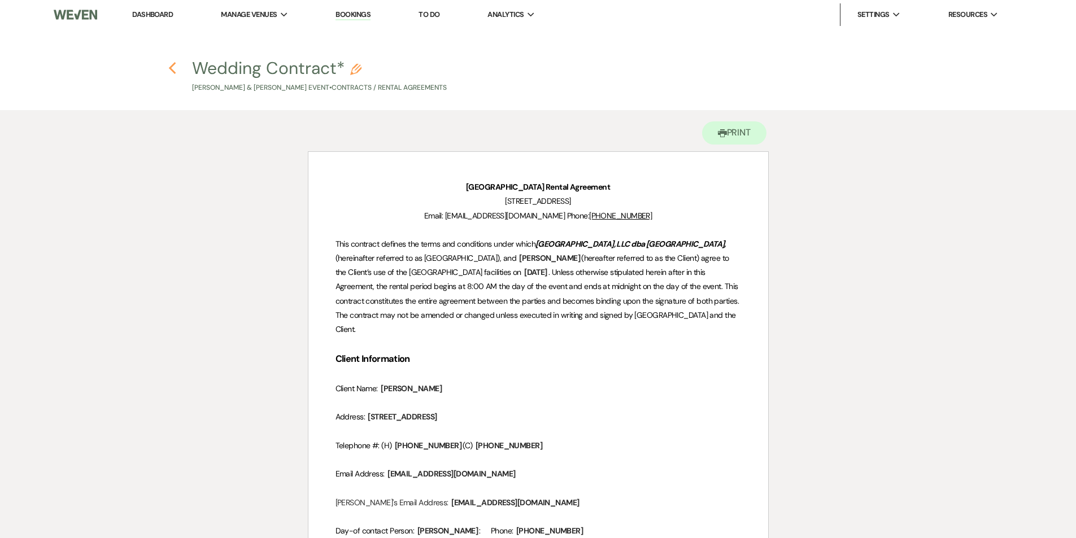
click at [174, 67] on icon "Previous" at bounding box center [172, 69] width 8 height 14
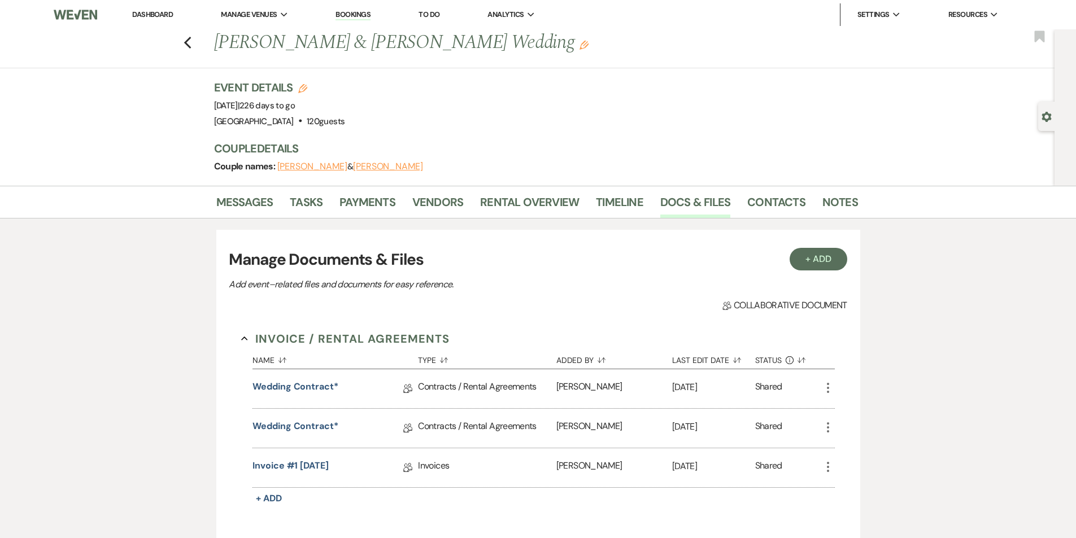
scroll to position [56, 0]
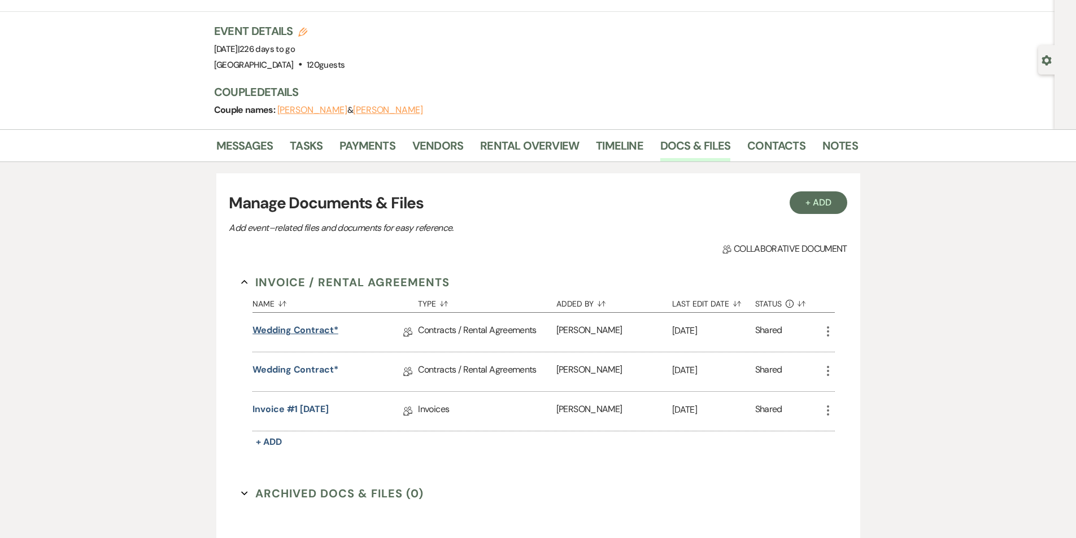
click at [318, 329] on link "Wedding Contract*" at bounding box center [295, 333] width 86 height 18
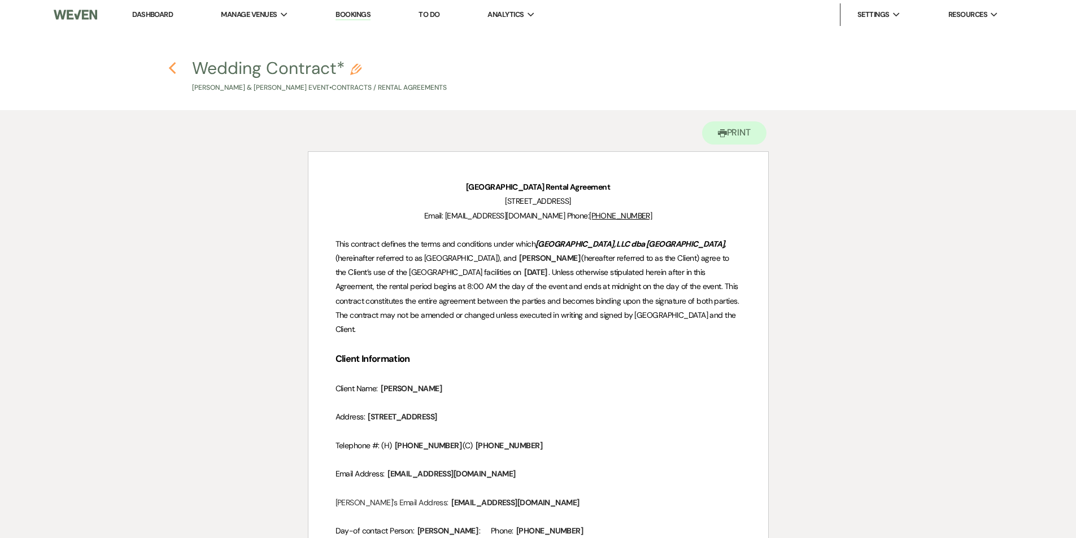
click at [173, 66] on icon "Previous" at bounding box center [172, 69] width 8 height 14
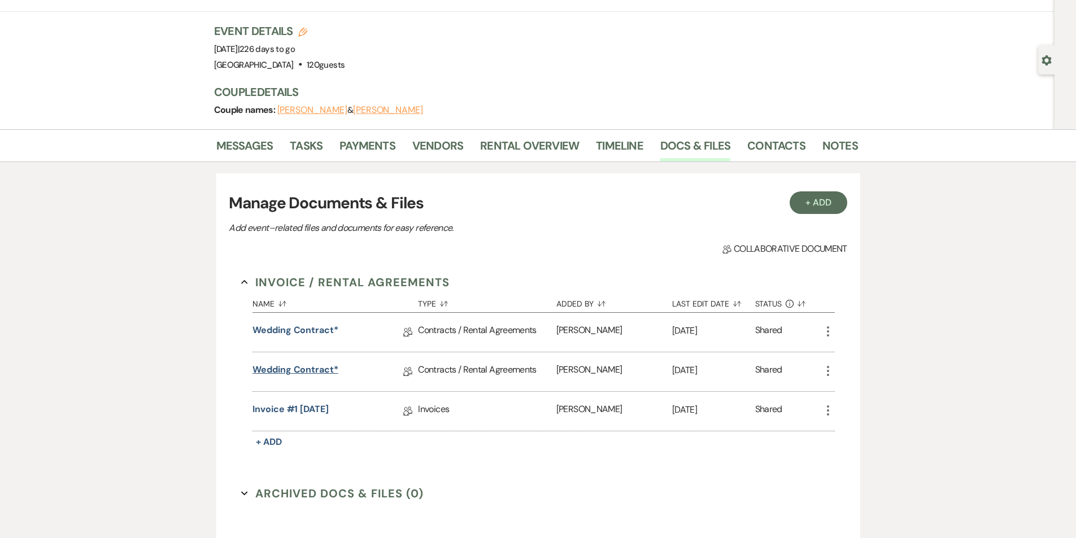
click at [308, 373] on link "Wedding Contract*" at bounding box center [295, 372] width 86 height 18
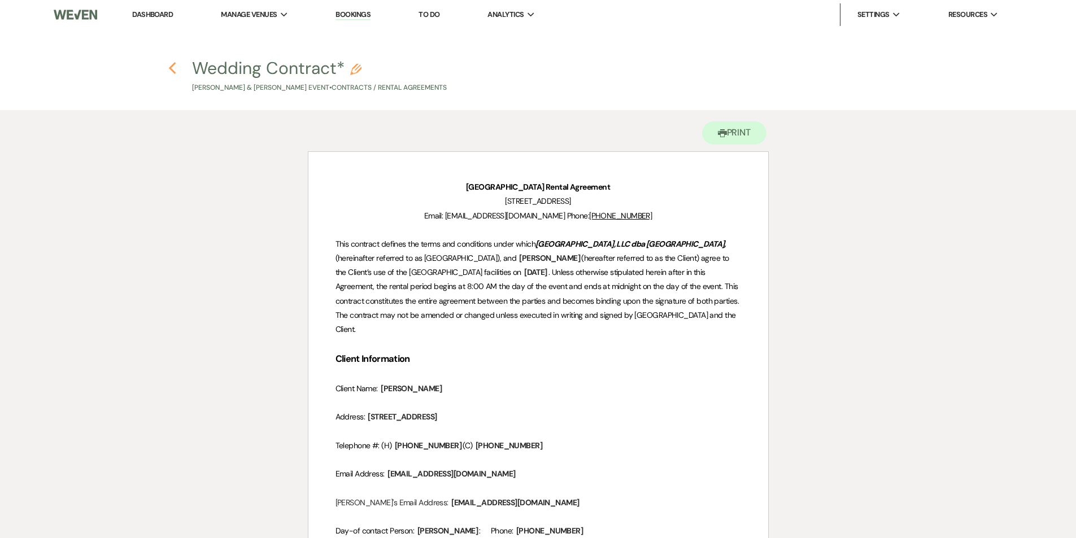
click at [173, 66] on icon "Previous" at bounding box center [172, 69] width 8 height 14
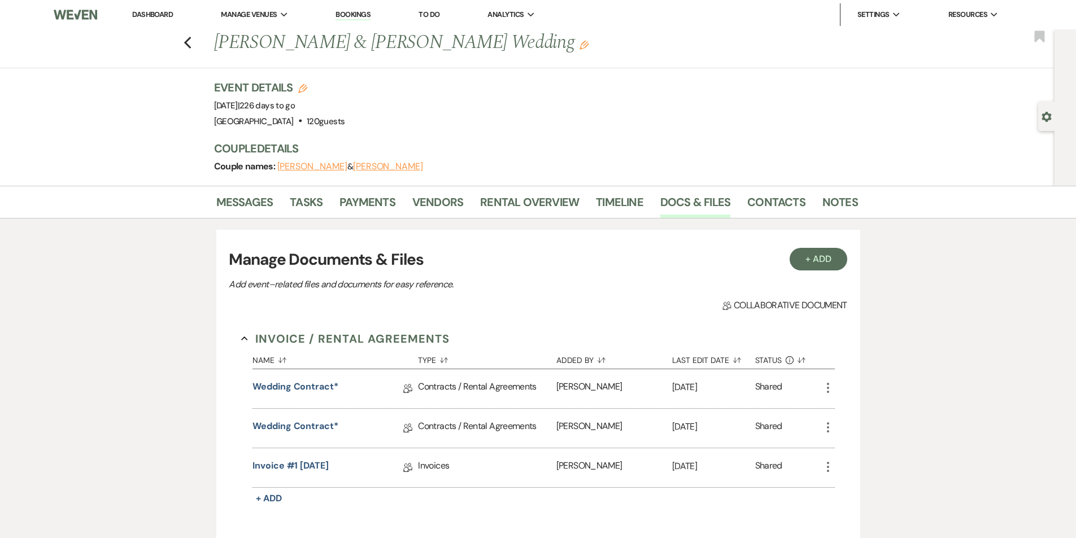
scroll to position [56, 0]
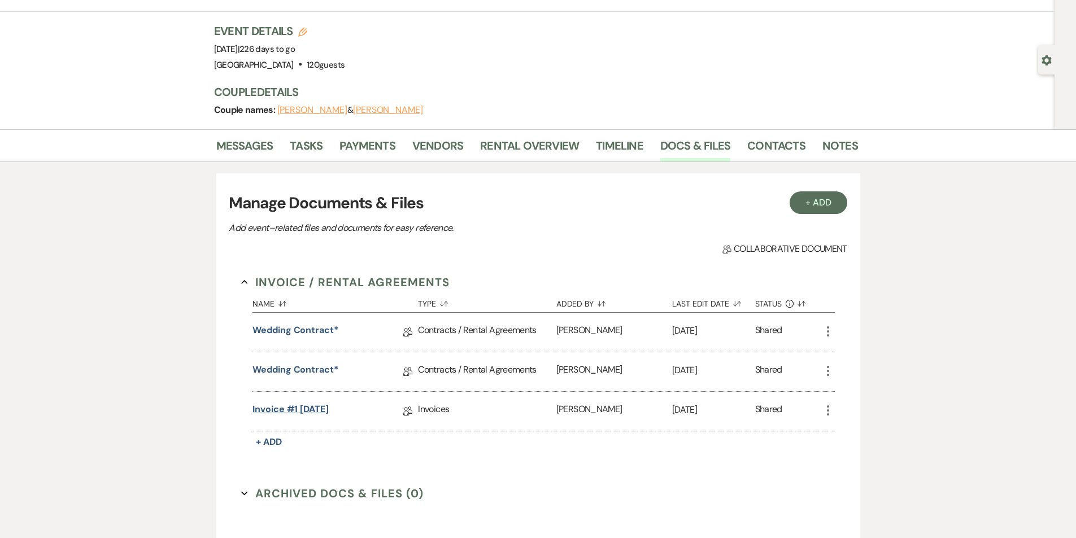
click at [289, 409] on link "Invoice #1 [DATE]" at bounding box center [290, 412] width 76 height 18
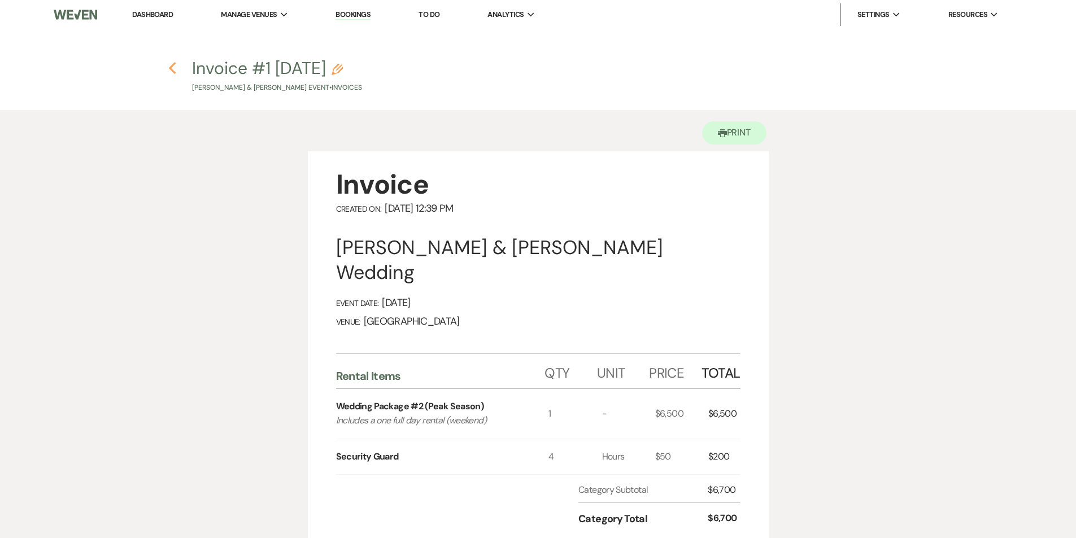
click at [175, 69] on icon "Previous" at bounding box center [172, 69] width 8 height 14
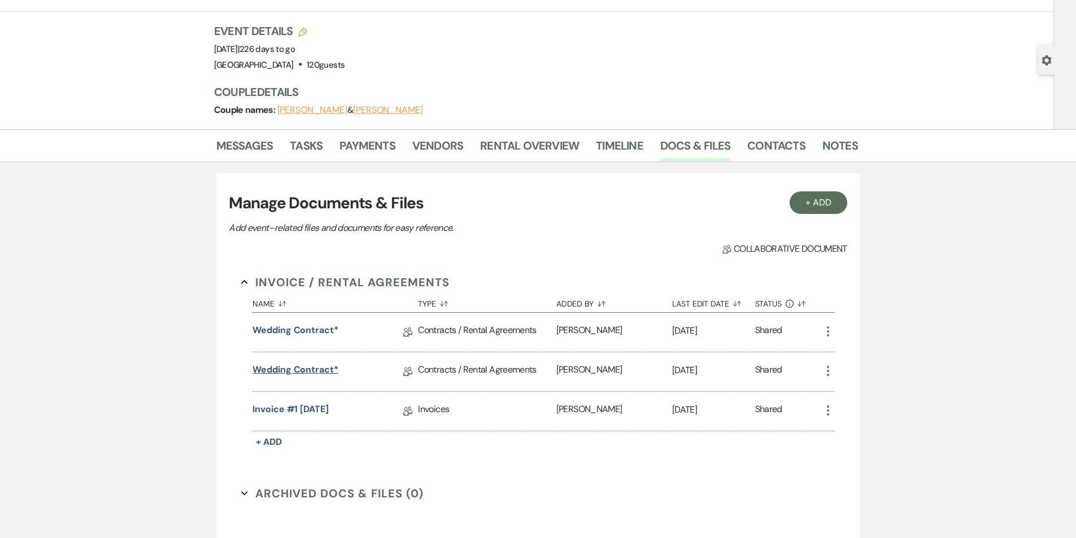
click at [286, 366] on link "Wedding Contract*" at bounding box center [295, 372] width 86 height 18
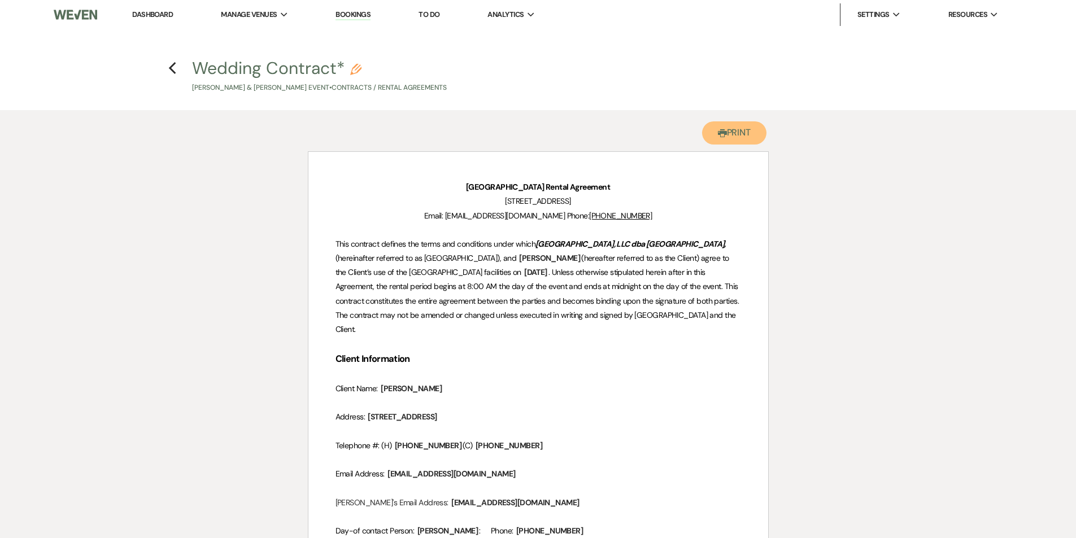
click at [736, 130] on button "Printer Print" at bounding box center [734, 132] width 65 height 23
click at [177, 68] on h4 "Previous Wedding Contract* Pencil [PERSON_NAME] & [PERSON_NAME] Event • Contrac…" at bounding box center [538, 74] width 813 height 37
click at [171, 68] on use "button" at bounding box center [172, 68] width 7 height 12
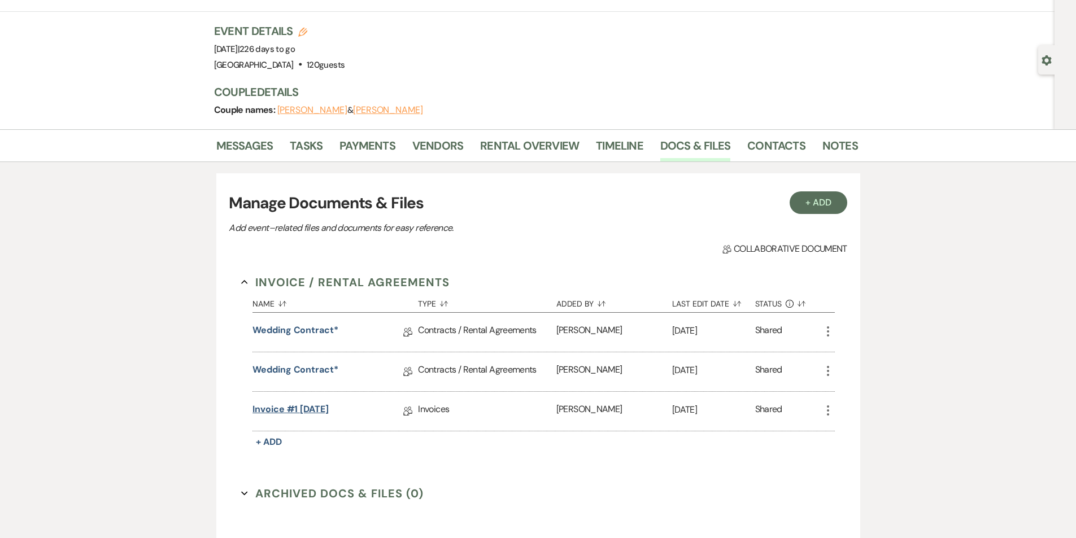
click at [307, 406] on link "Invoice #1 [DATE]" at bounding box center [290, 412] width 76 height 18
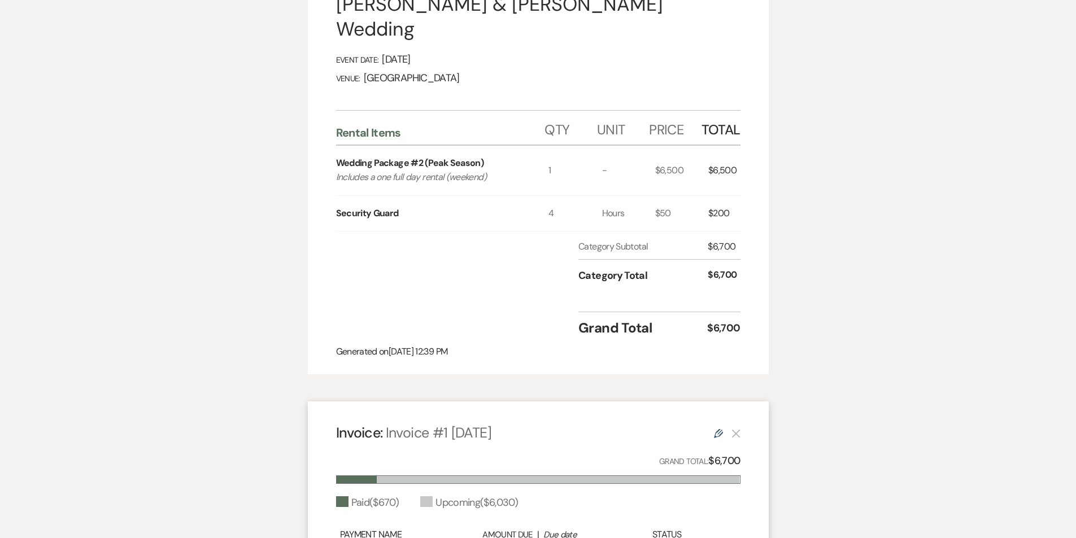
scroll to position [339, 0]
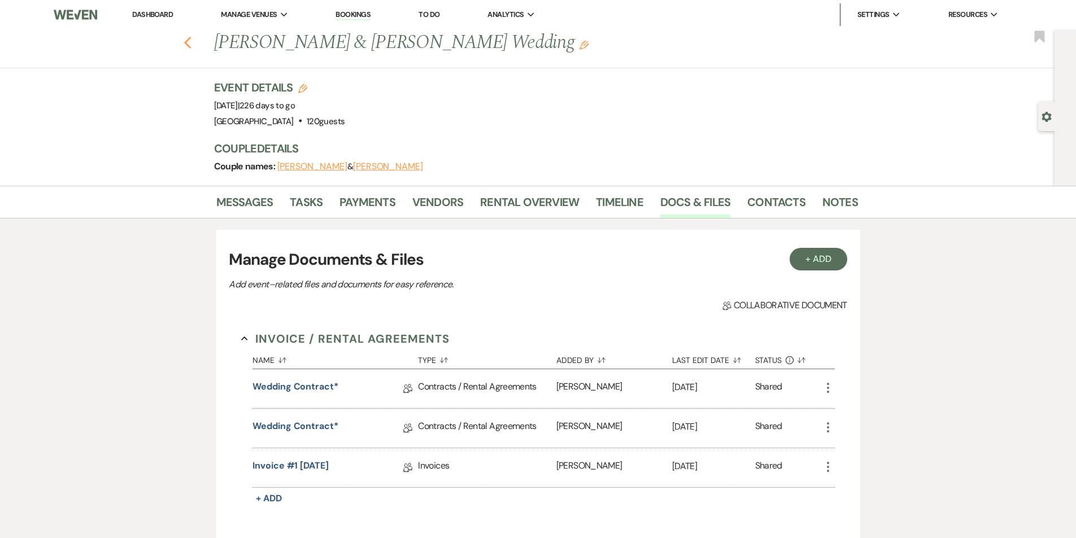
click at [191, 42] on use "button" at bounding box center [187, 43] width 7 height 12
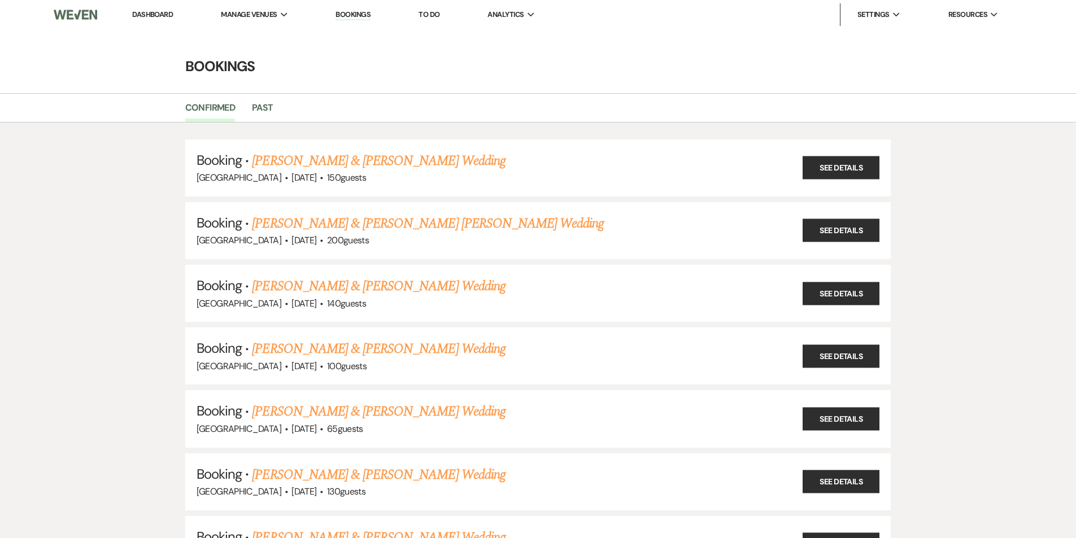
scroll to position [1581, 0]
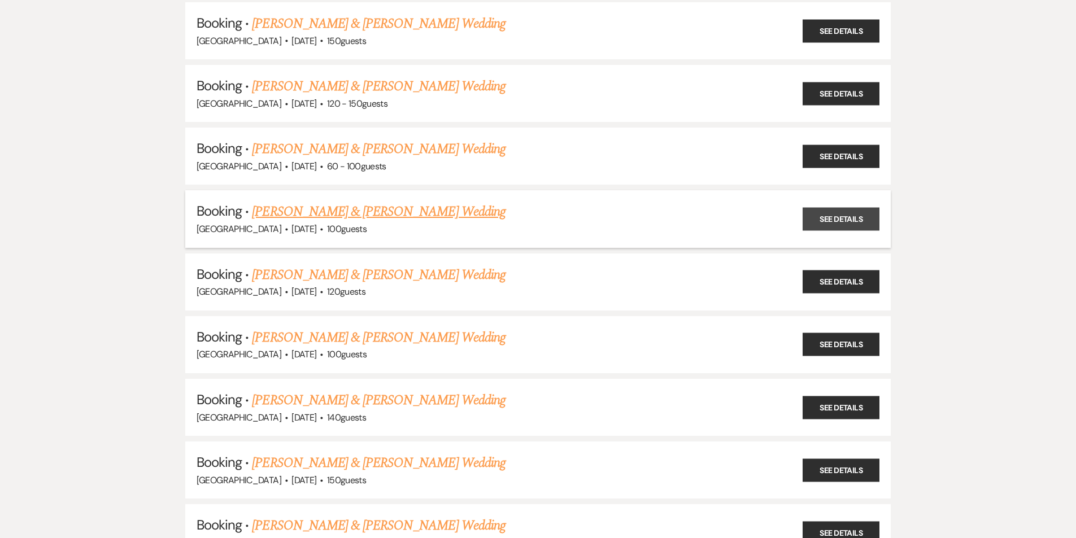
click at [823, 218] on link "See Details" at bounding box center [840, 219] width 77 height 23
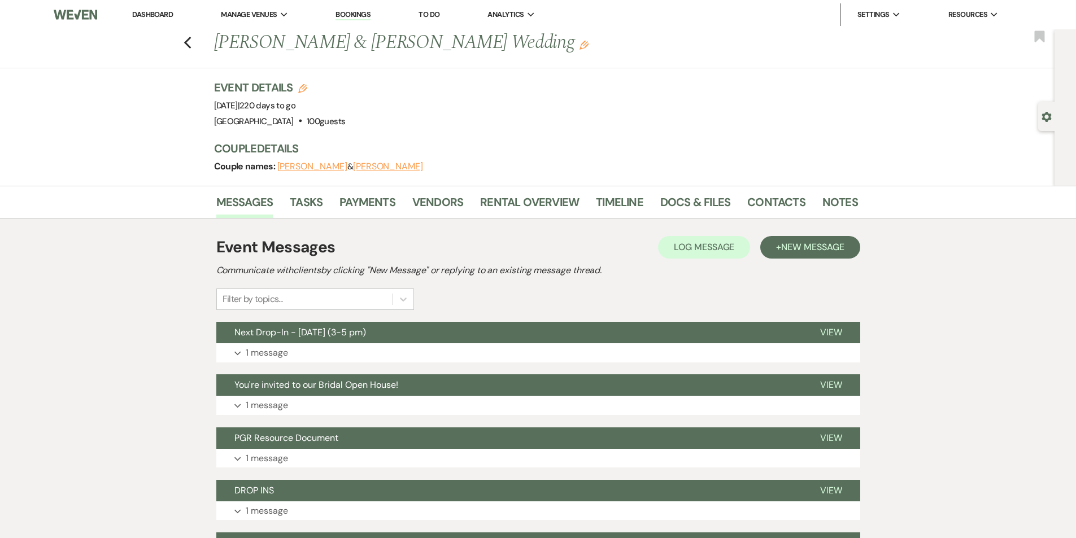
drag, startPoint x: 527, startPoint y: 47, endPoint x: 221, endPoint y: 46, distance: 306.6
click at [221, 46] on h1 "[PERSON_NAME] & [PERSON_NAME] Wedding Edit" at bounding box center [467, 42] width 506 height 27
copy h1 "[PERSON_NAME] & [PERSON_NAME] Wedding"
click at [696, 207] on link "Docs & Files" at bounding box center [695, 205] width 70 height 25
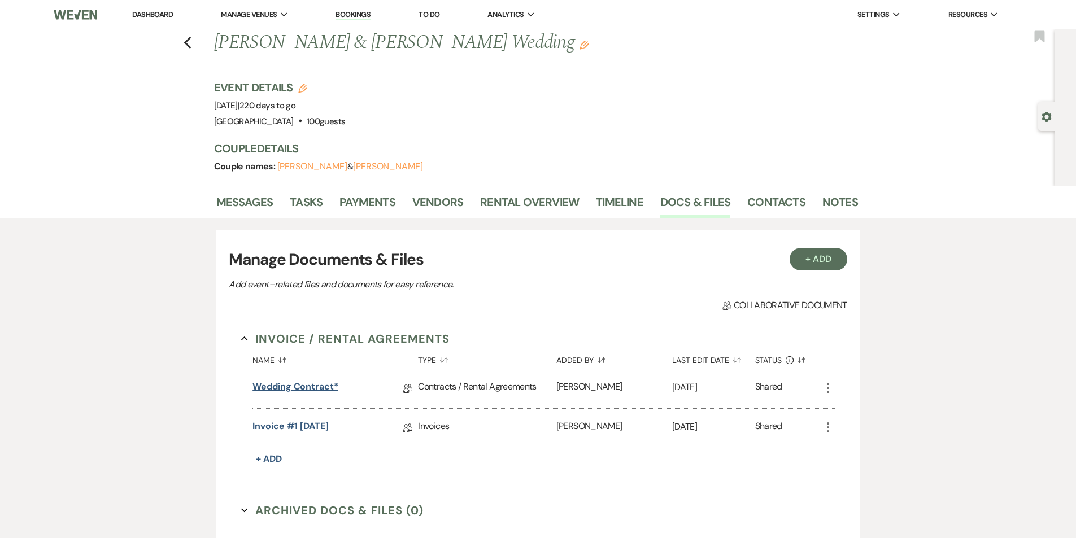
click at [292, 389] on link "Wedding Contract*" at bounding box center [295, 389] width 86 height 18
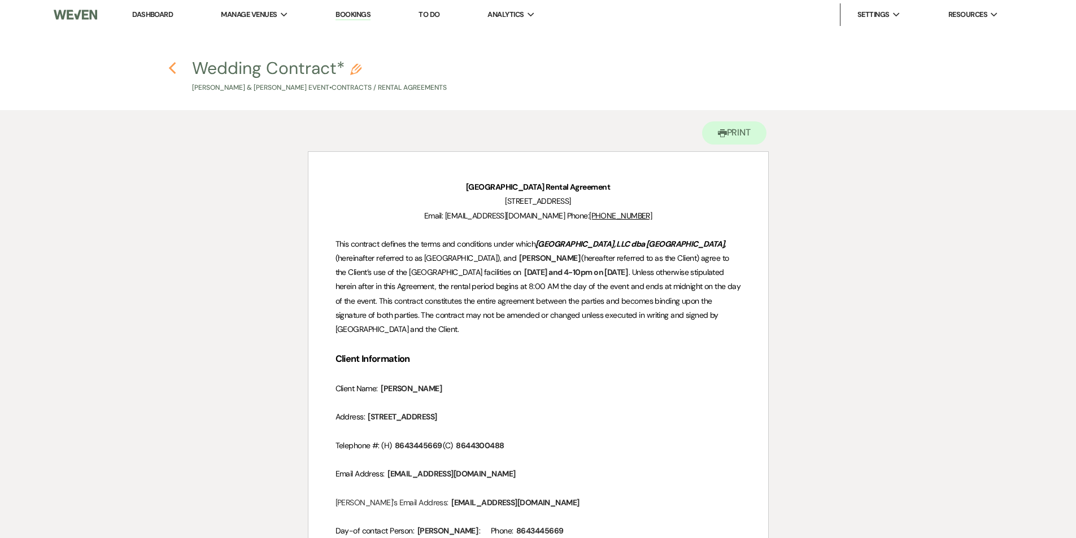
click at [171, 71] on icon "Previous" at bounding box center [172, 69] width 8 height 14
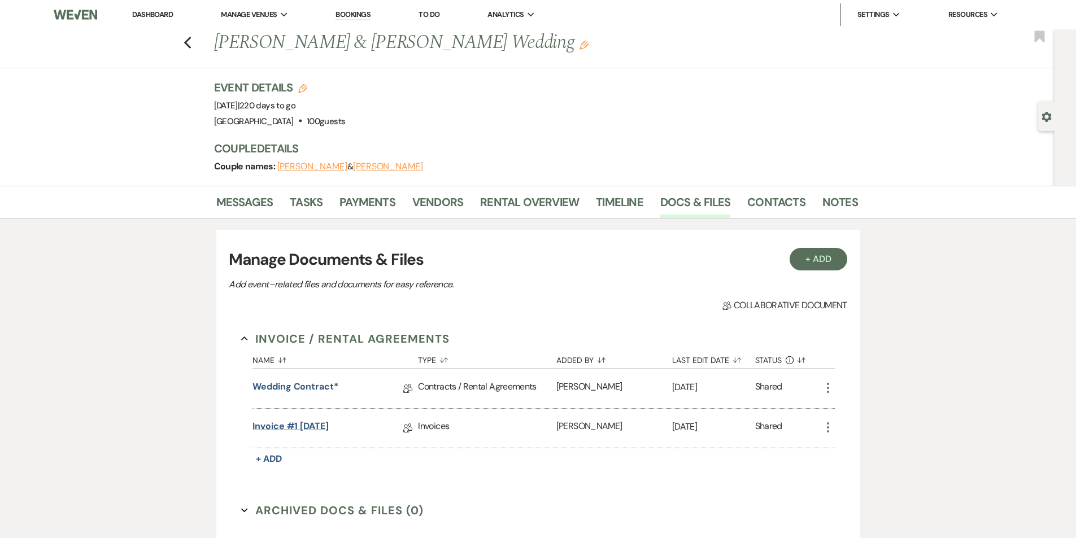
click at [308, 425] on link "Invoice #1 [DATE]" at bounding box center [290, 429] width 76 height 18
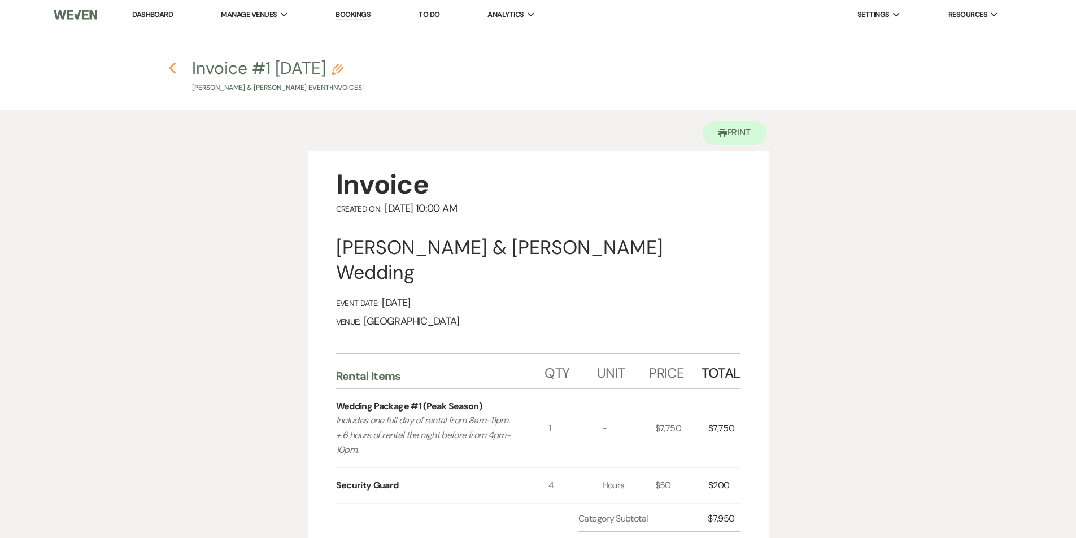
click at [168, 72] on icon "Previous" at bounding box center [172, 69] width 8 height 14
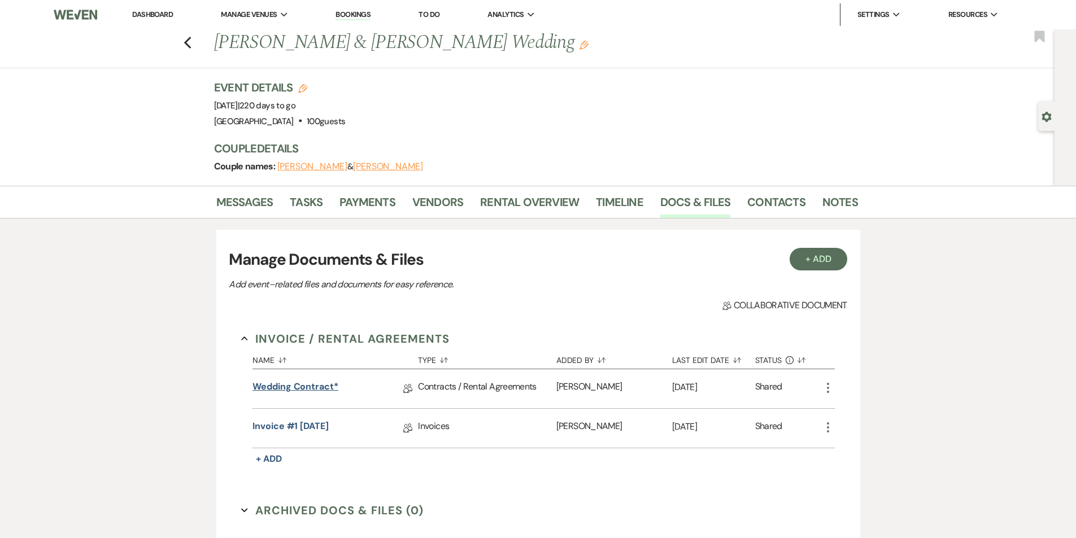
click at [302, 383] on link "Wedding Contract*" at bounding box center [295, 389] width 86 height 18
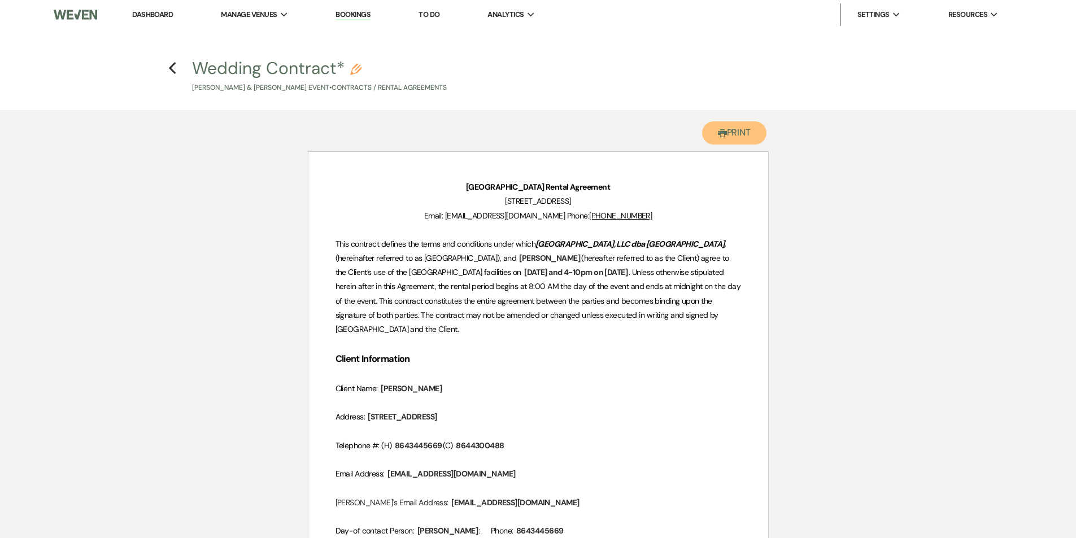
click at [719, 130] on use "button" at bounding box center [722, 133] width 9 height 8
click at [178, 72] on h4 "Previous Wedding Contract* Pencil [PERSON_NAME] & [PERSON_NAME] Event • Contrac…" at bounding box center [538, 74] width 813 height 37
click at [174, 72] on use "button" at bounding box center [172, 68] width 7 height 12
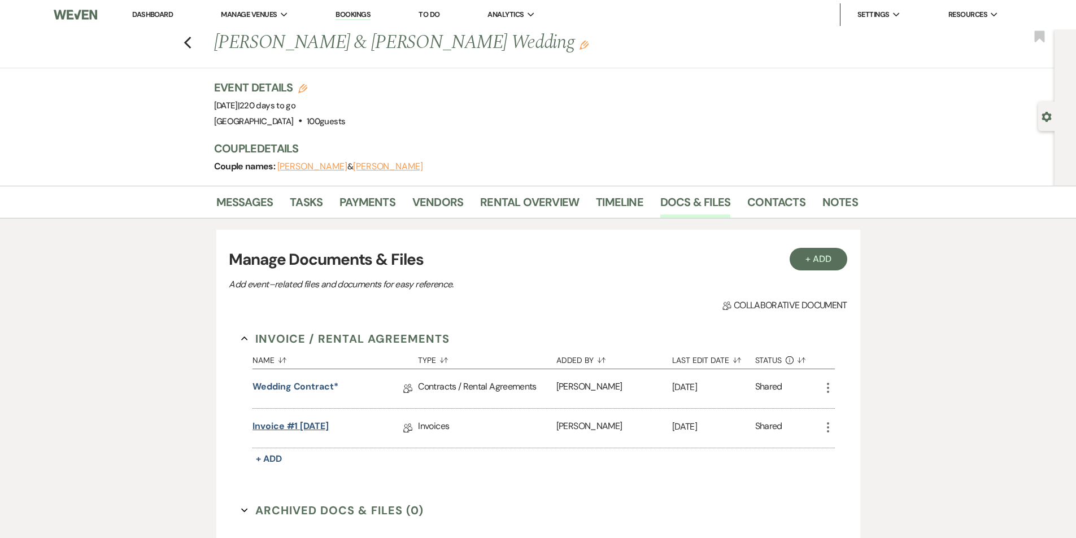
click at [297, 426] on link "Invoice #1 [DATE]" at bounding box center [290, 429] width 76 height 18
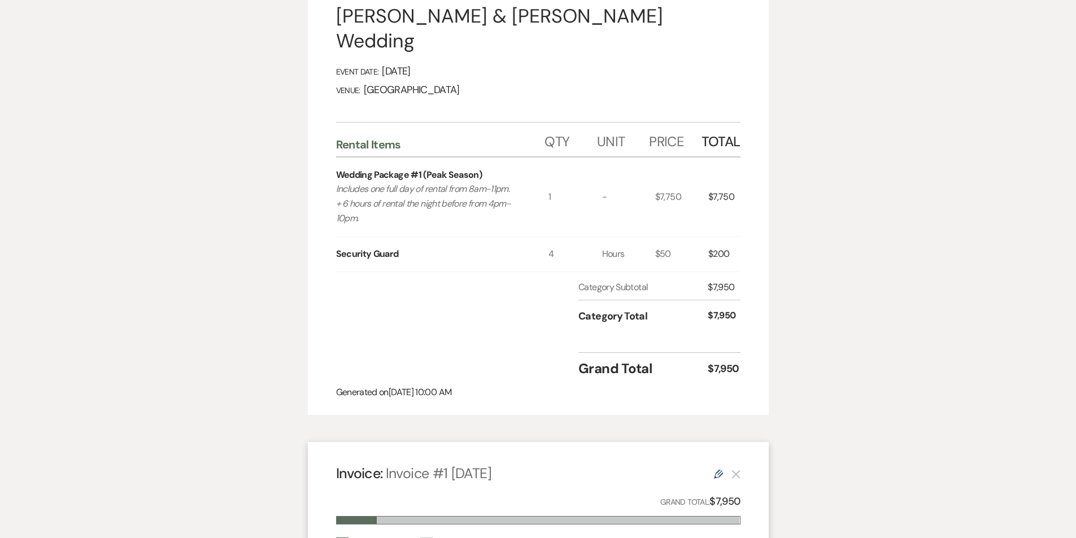
scroll to position [339, 0]
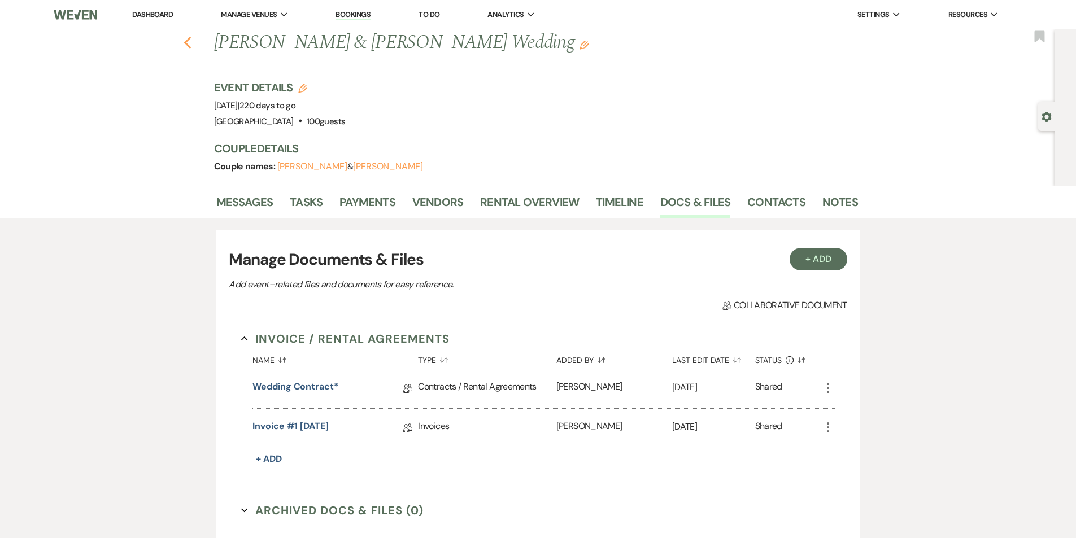
click at [192, 47] on icon "Previous" at bounding box center [188, 43] width 8 height 14
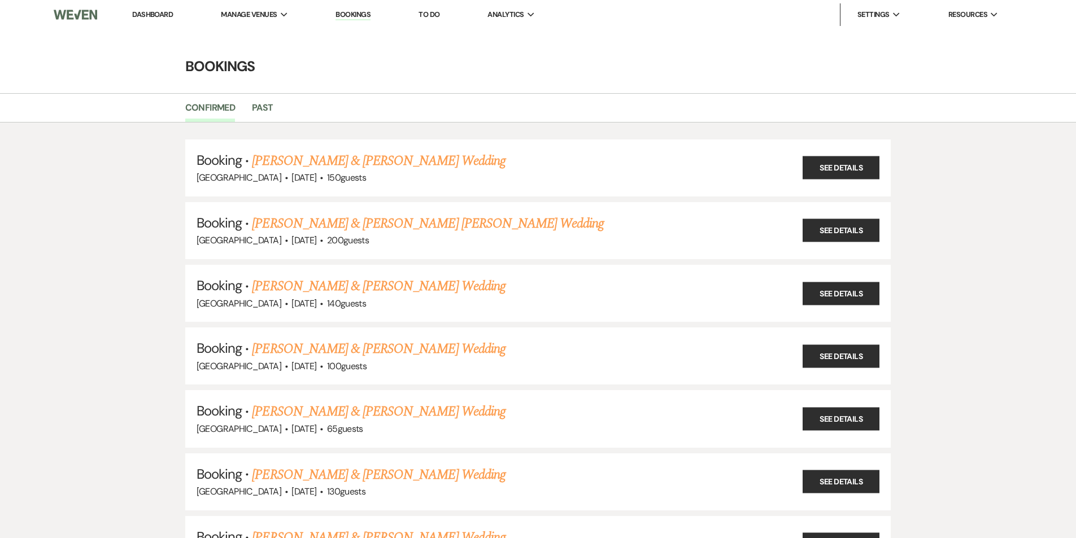
scroll to position [1581, 0]
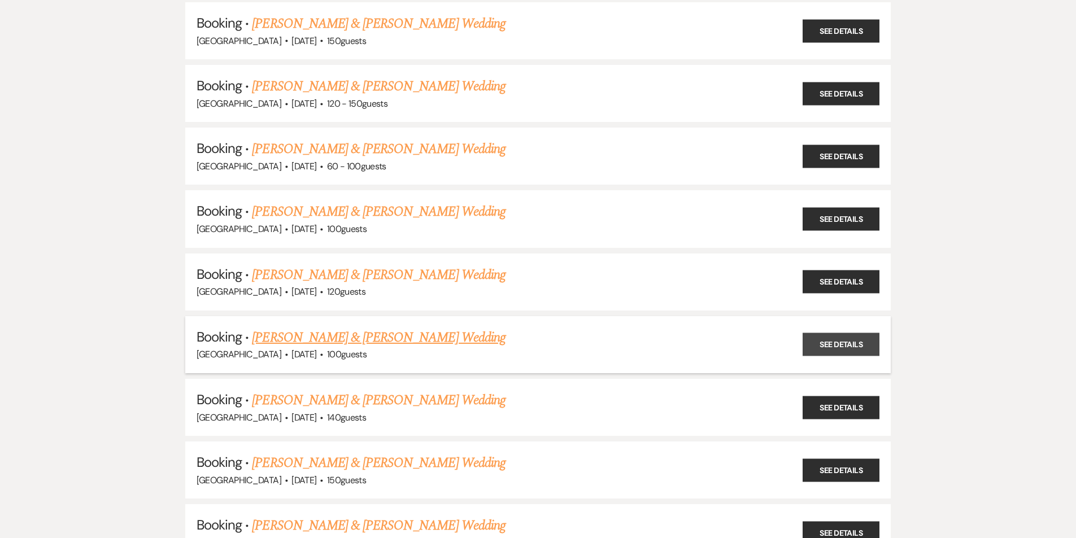
click at [823, 339] on link "See Details" at bounding box center [840, 344] width 77 height 23
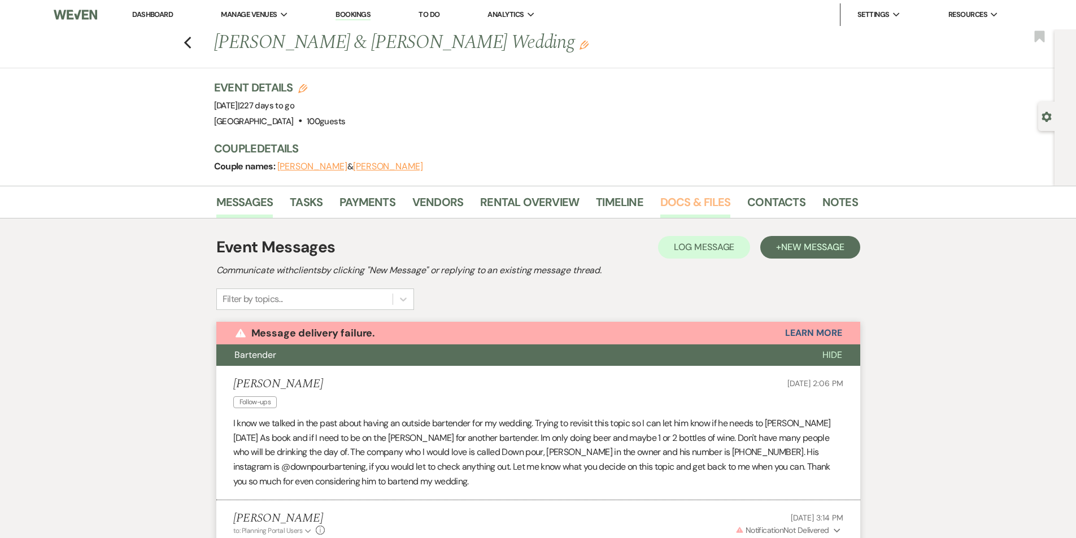
click at [703, 203] on link "Docs & Files" at bounding box center [695, 205] width 70 height 25
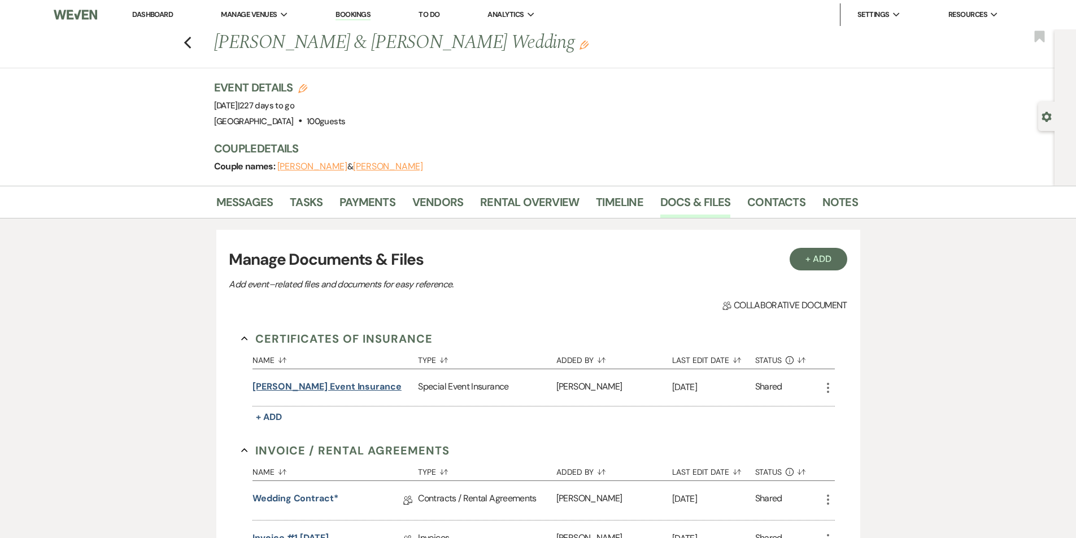
click at [335, 382] on button "[PERSON_NAME] event insurance" at bounding box center [326, 387] width 149 height 14
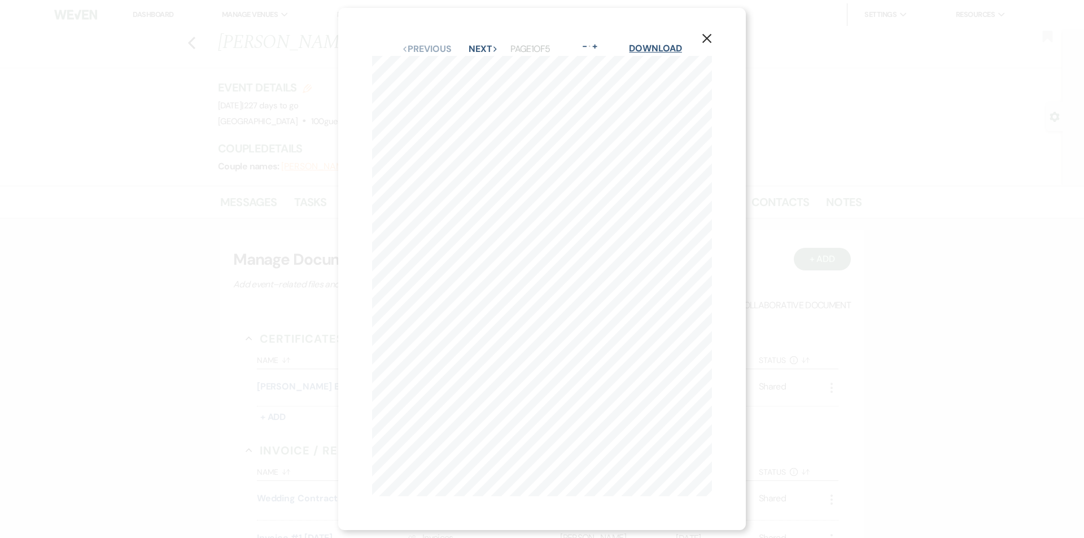
click at [665, 42] on link "Download" at bounding box center [655, 48] width 53 height 12
click at [712, 34] on use "button" at bounding box center [706, 38] width 9 height 9
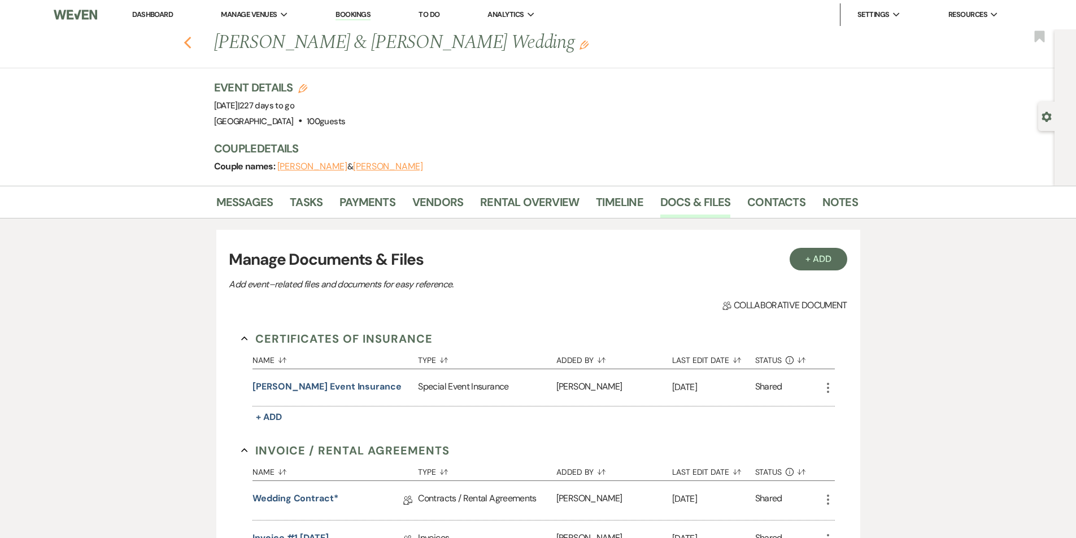
click at [191, 40] on icon "Previous" at bounding box center [188, 43] width 8 height 14
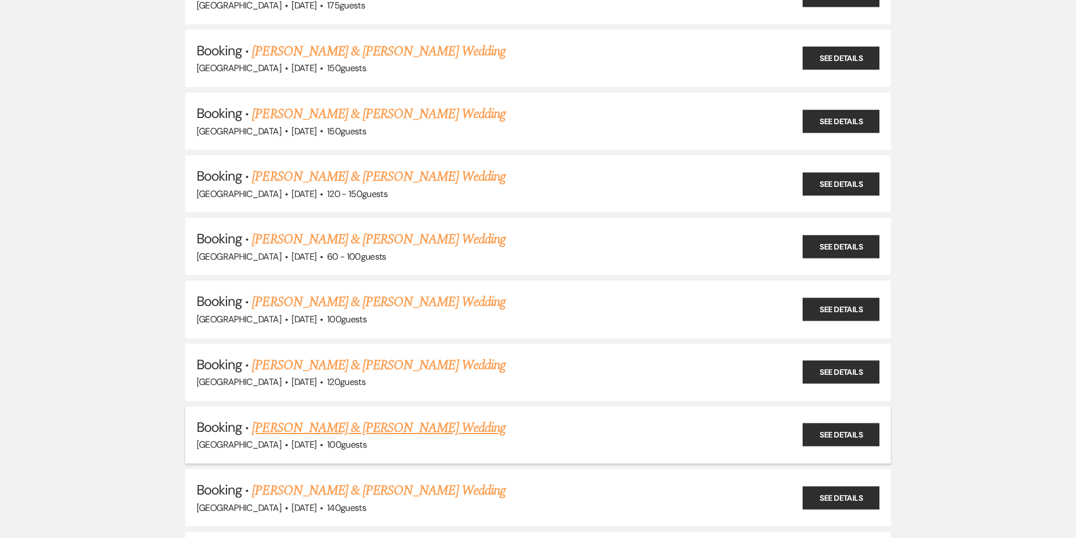
scroll to position [1468, 0]
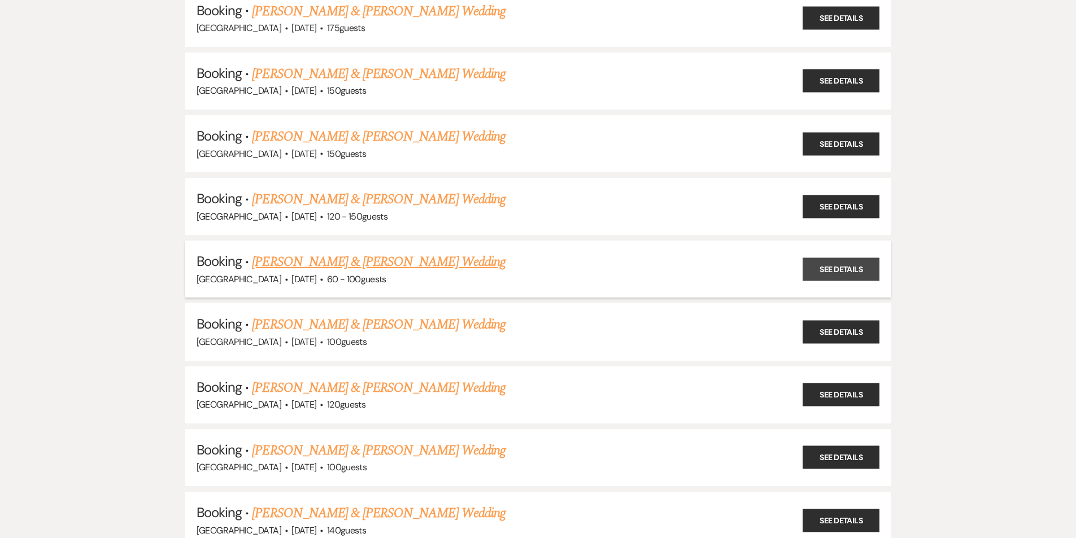
click at [827, 270] on link "See Details" at bounding box center [840, 268] width 77 height 23
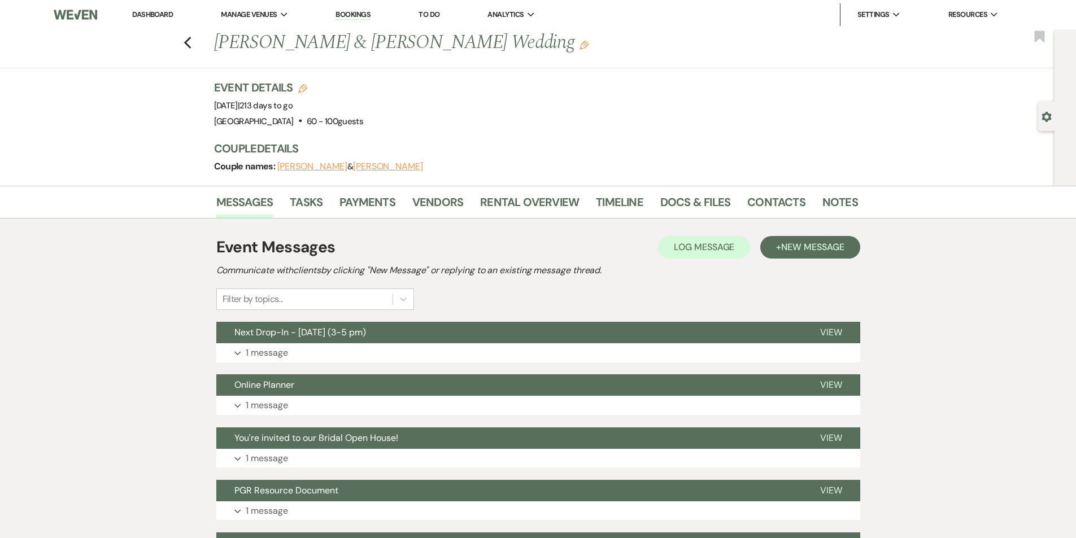
drag, startPoint x: 570, startPoint y: 46, endPoint x: 221, endPoint y: 47, distance: 349.0
click at [221, 47] on h1 "[PERSON_NAME] & [PERSON_NAME] Wedding Edit" at bounding box center [467, 42] width 506 height 27
copy h1 "[PERSON_NAME] & [PERSON_NAME] Wedding"
click at [700, 203] on link "Docs & Files" at bounding box center [695, 205] width 70 height 25
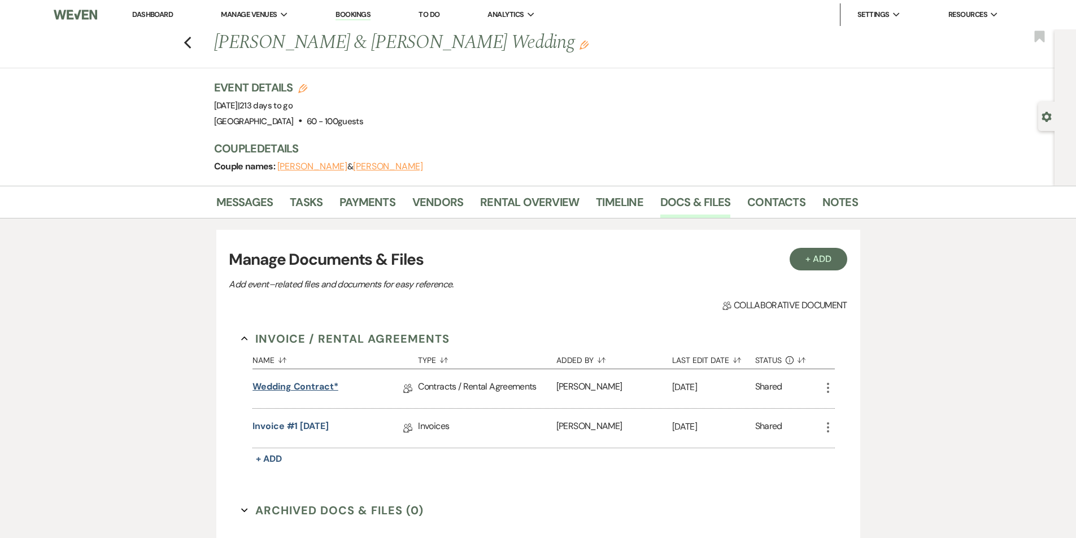
click at [298, 393] on link "Wedding Contract*" at bounding box center [295, 389] width 86 height 18
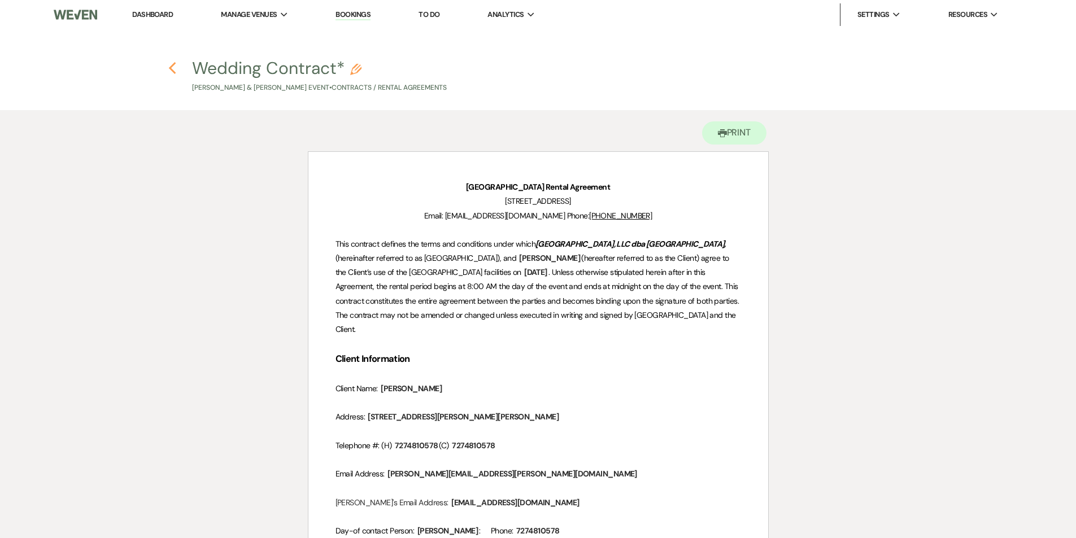
click at [171, 66] on icon "Previous" at bounding box center [172, 69] width 8 height 14
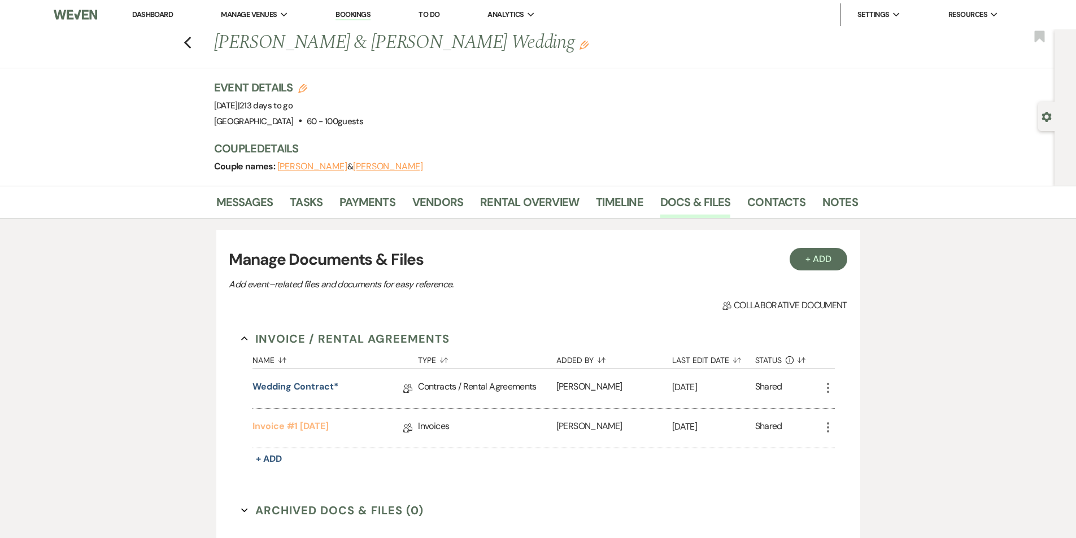
click at [302, 433] on link "Invoice #1 [DATE]" at bounding box center [290, 429] width 76 height 18
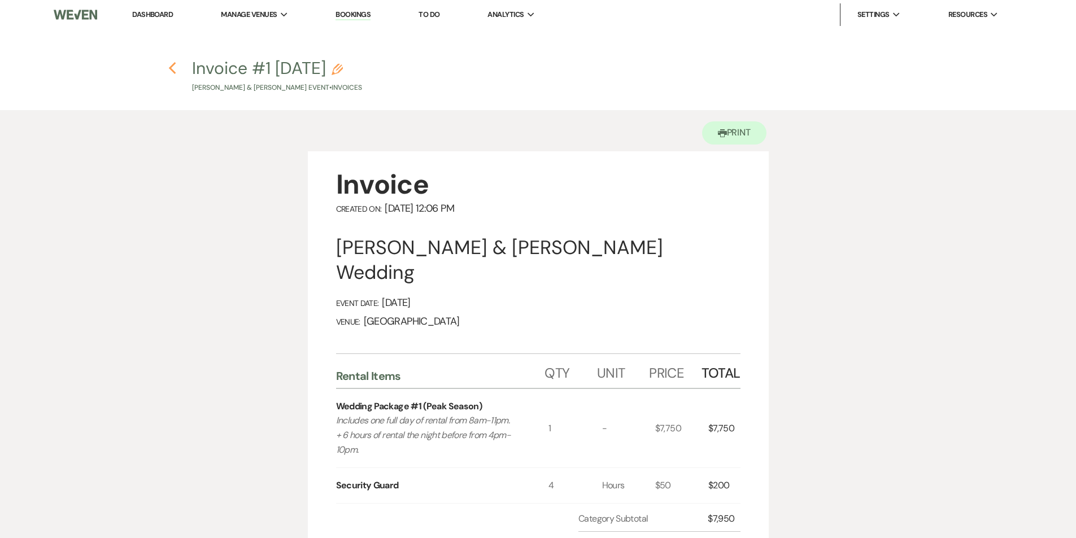
click at [174, 69] on icon "Previous" at bounding box center [172, 69] width 8 height 14
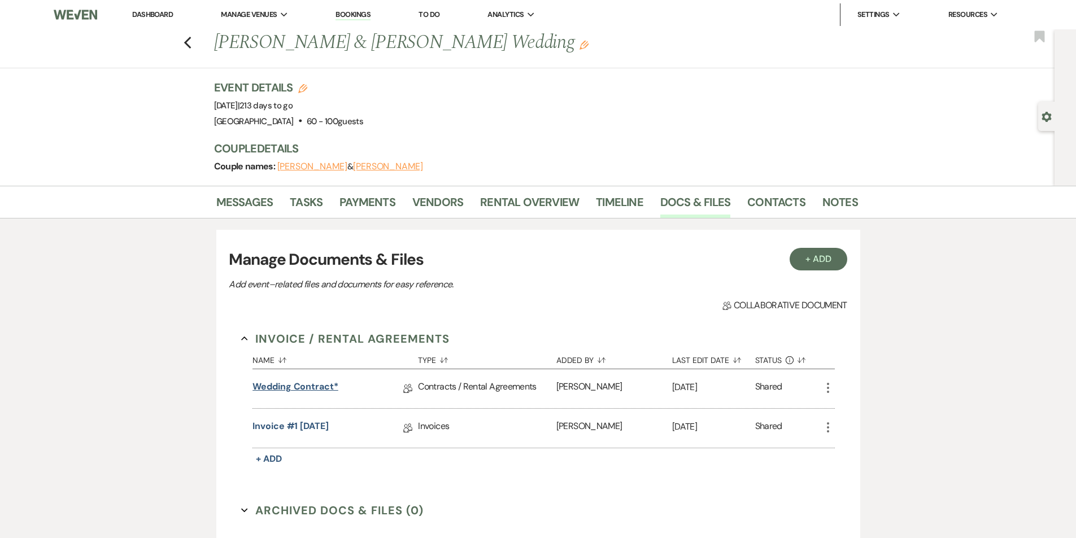
click at [281, 385] on link "Wedding Contract*" at bounding box center [295, 389] width 86 height 18
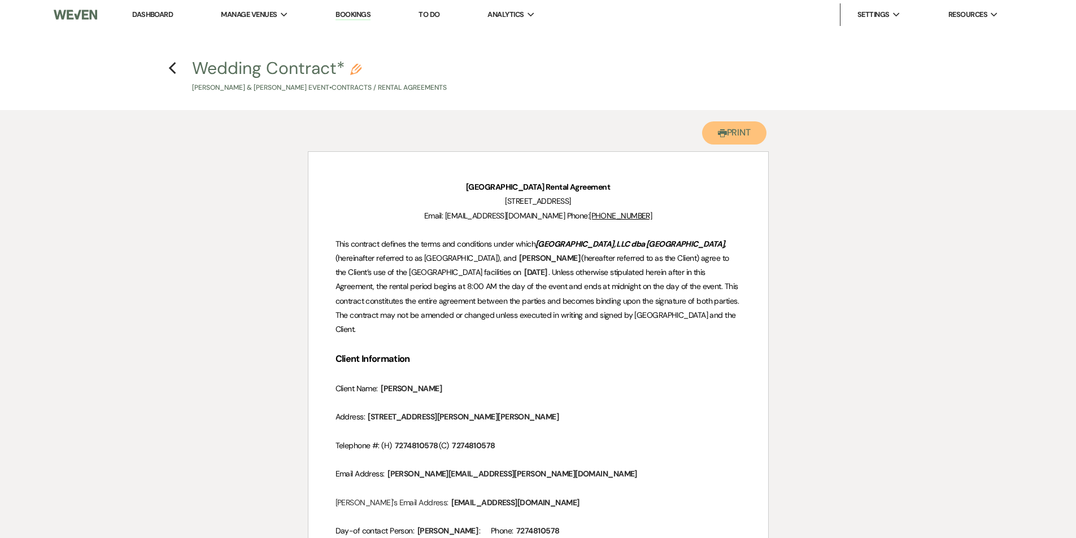
click at [727, 127] on button "Printer Print" at bounding box center [734, 132] width 65 height 23
click at [169, 69] on icon "Previous" at bounding box center [172, 69] width 8 height 14
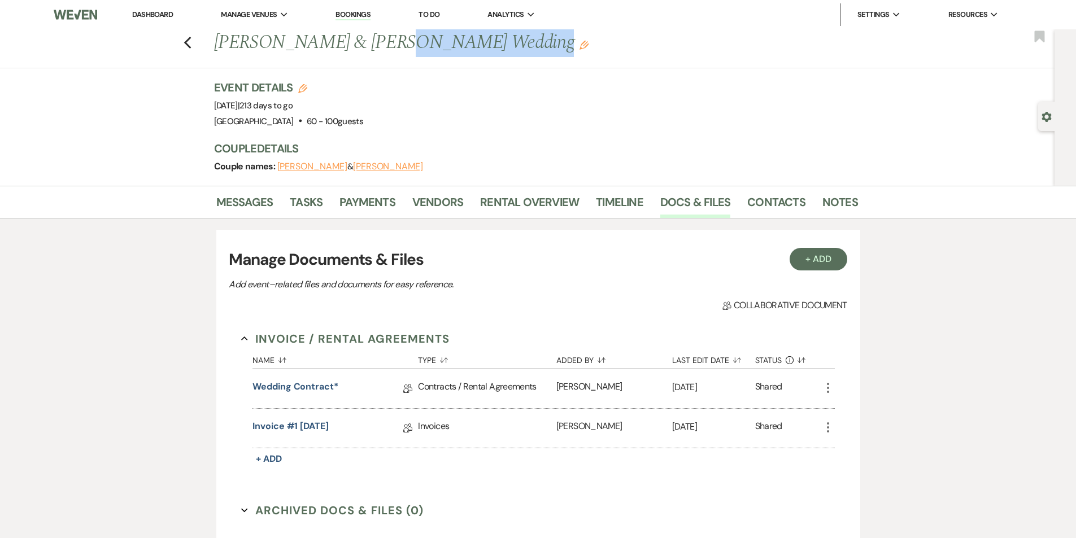
drag, startPoint x: 496, startPoint y: 44, endPoint x: 370, endPoint y: 40, distance: 125.4
click at [370, 40] on h1 "[PERSON_NAME] & [PERSON_NAME] Wedding Edit" at bounding box center [467, 42] width 506 height 27
copy h1 "[PERSON_NAME]"
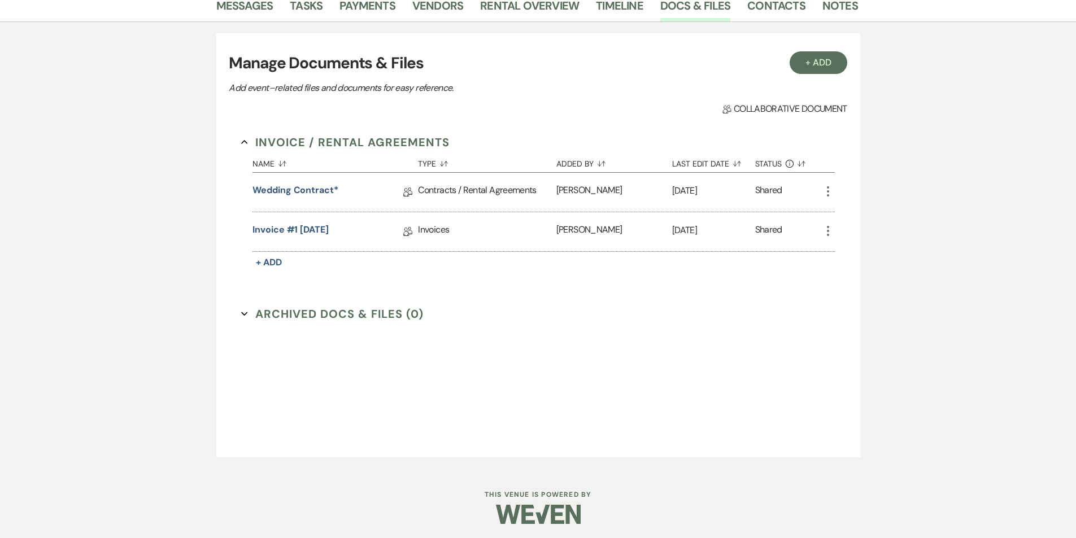
scroll to position [199, 0]
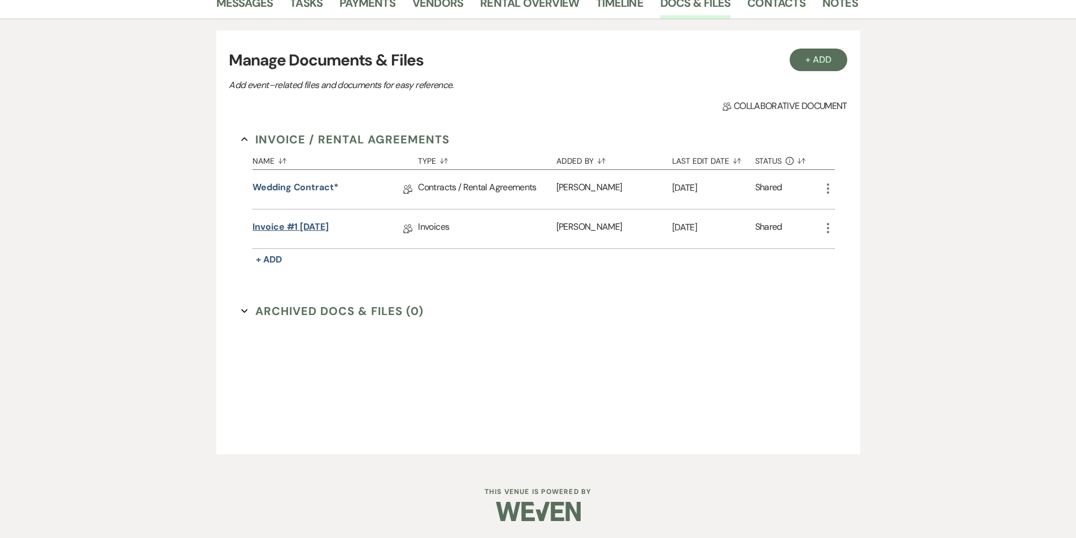
click at [296, 228] on link "Invoice #1 [DATE]" at bounding box center [290, 229] width 76 height 18
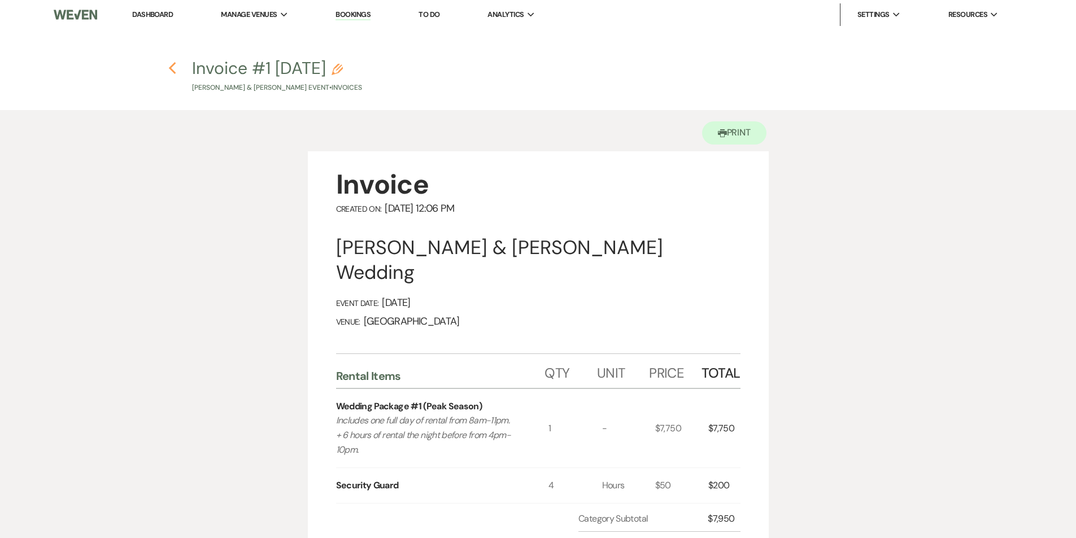
click at [168, 67] on icon "Previous" at bounding box center [172, 69] width 8 height 14
